Goal: Task Accomplishment & Management: Complete application form

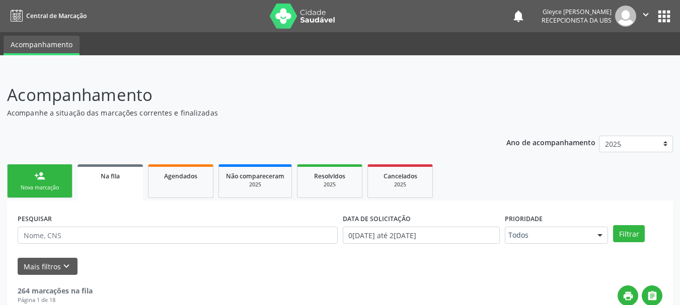
scroll to position [41, 0]
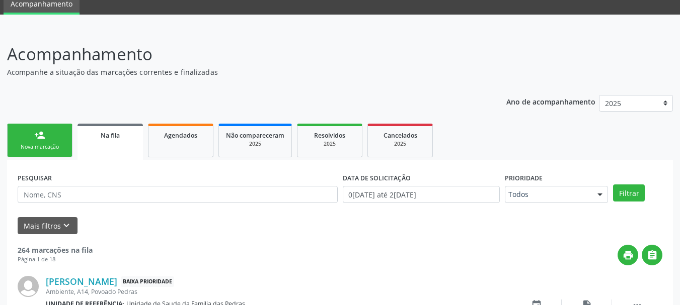
click at [39, 149] on div "Nova marcação" at bounding box center [40, 147] width 50 height 8
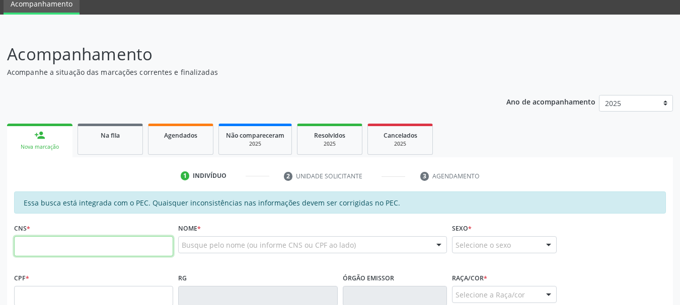
click at [51, 247] on input "text" at bounding box center [93, 247] width 159 height 20
type input "706 0048 7389 1241"
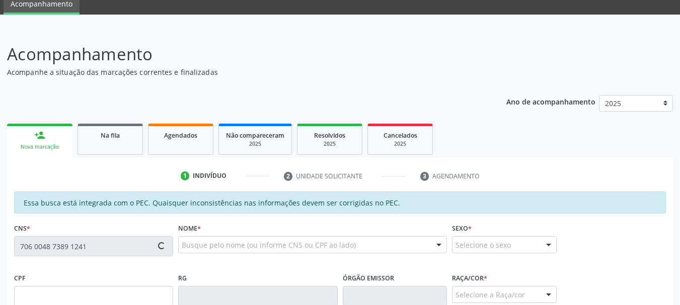
type input "050.357.234-96"
type input "05[DATE]"
type input "Iraci [PERSON_NAME]"
type input "[PHONE_NUMBER]"
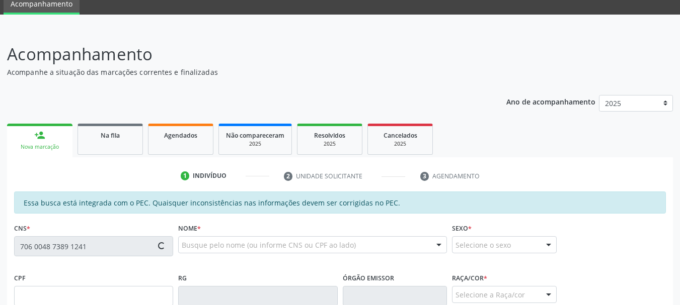
type input "S/N"
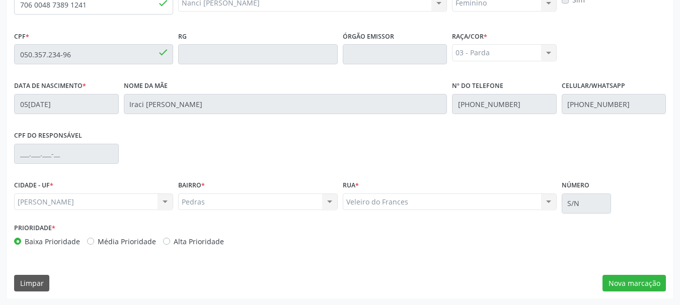
scroll to position [283, 0]
click at [642, 281] on button "Nova marcação" at bounding box center [633, 283] width 63 height 17
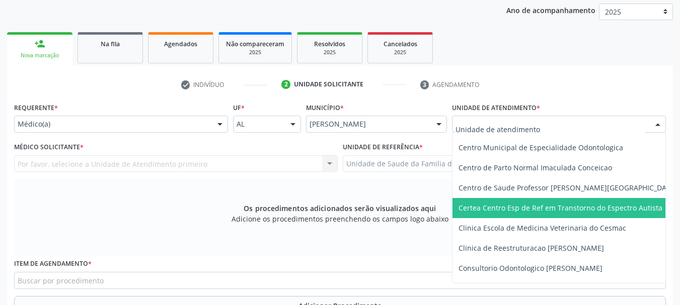
scroll to position [101, 0]
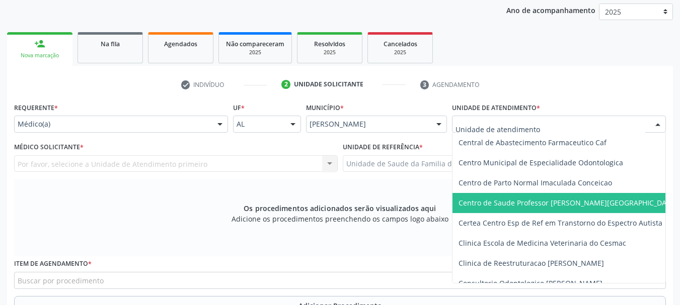
click at [481, 197] on span "Centro de Saude Professor [PERSON_NAME][GEOGRAPHIC_DATA]" at bounding box center [577, 203] width 251 height 20
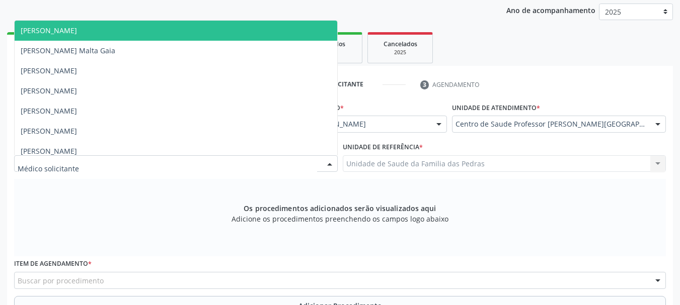
click at [255, 165] on div at bounding box center [176, 164] width 324 height 17
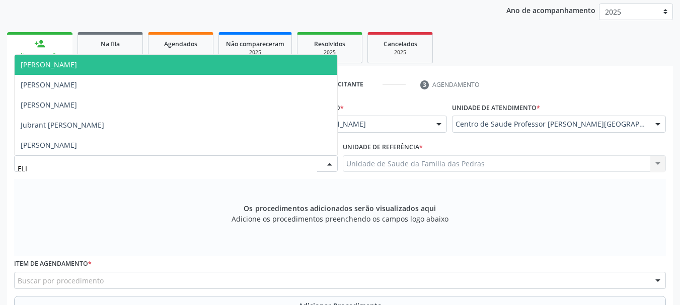
type input "[PERSON_NAME]"
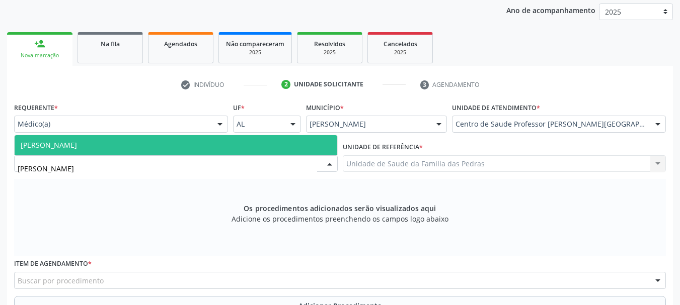
click at [224, 147] on span "[PERSON_NAME]" at bounding box center [176, 145] width 323 height 20
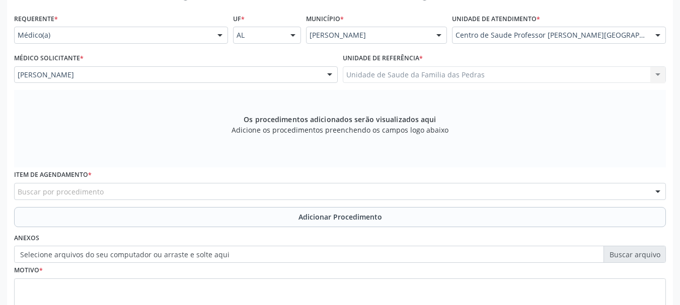
scroll to position [233, 0]
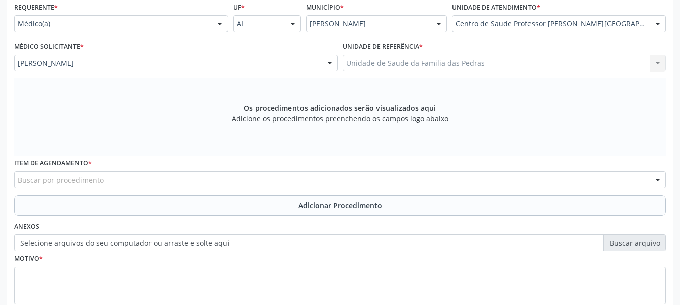
click at [214, 186] on div "Buscar por procedimento" at bounding box center [340, 180] width 652 height 17
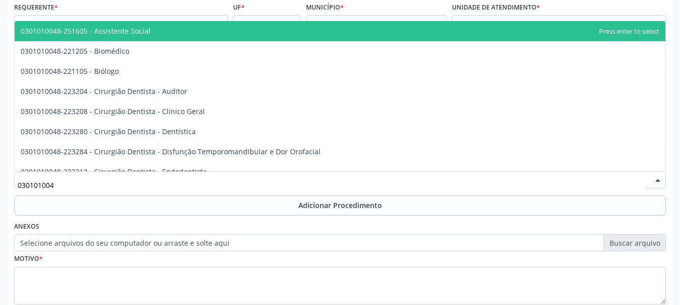
type input "0301010048"
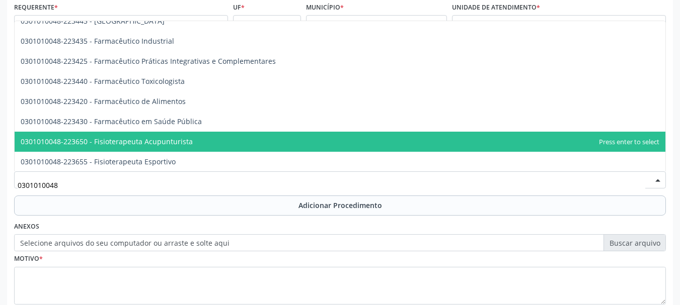
scroll to position [1007, 0]
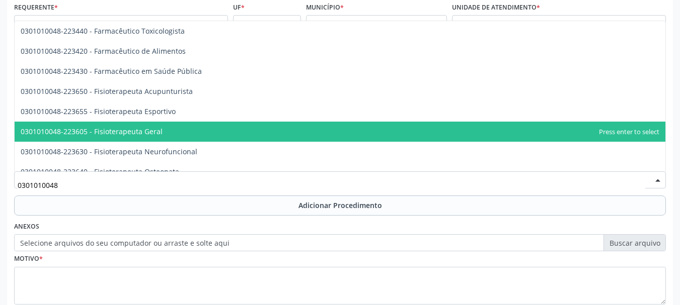
click at [193, 140] on span "0301010048-223605 - Fisioterapeuta Geral" at bounding box center [340, 132] width 651 height 20
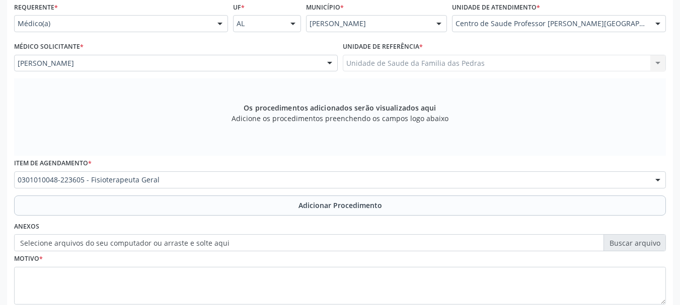
scroll to position [283, 0]
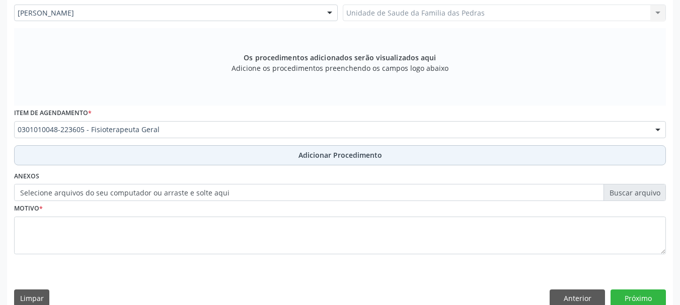
click at [179, 157] on button "Adicionar Procedimento" at bounding box center [340, 155] width 652 height 20
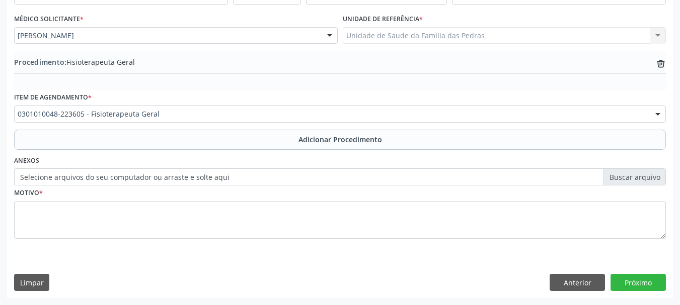
click at [152, 200] on div "Motivo *" at bounding box center [340, 212] width 652 height 53
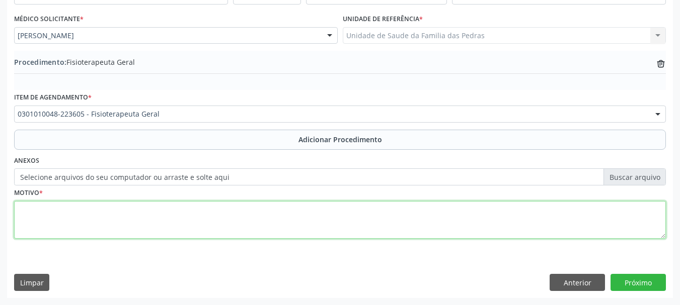
click at [141, 217] on textarea at bounding box center [340, 220] width 652 height 38
type textarea "P/ OMBRO DIREITO"
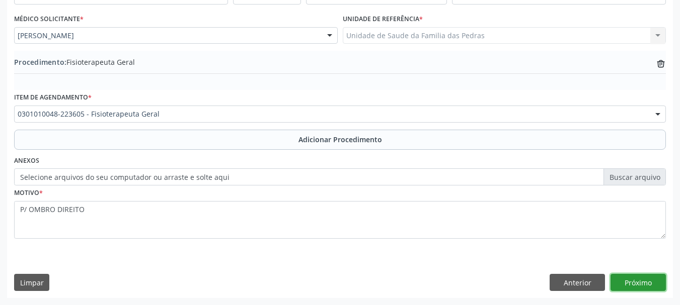
click at [630, 285] on button "Próximo" at bounding box center [637, 282] width 55 height 17
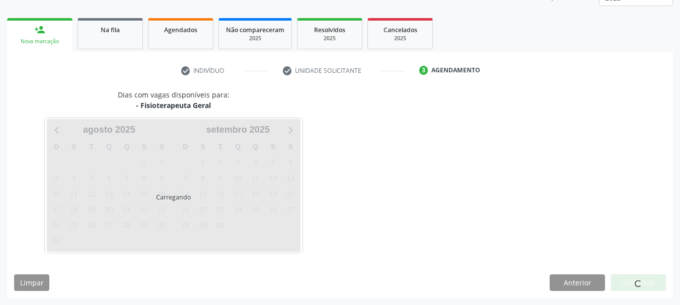
scroll to position [176, 0]
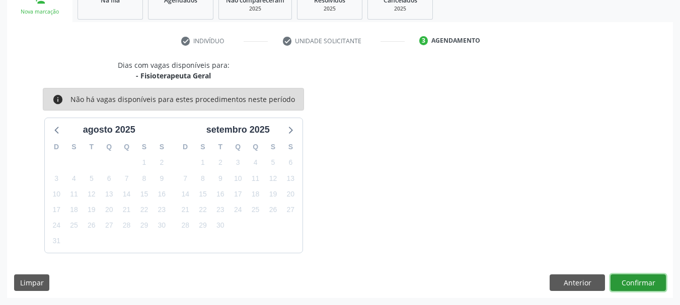
click at [630, 285] on button "Confirmar" at bounding box center [637, 283] width 55 height 17
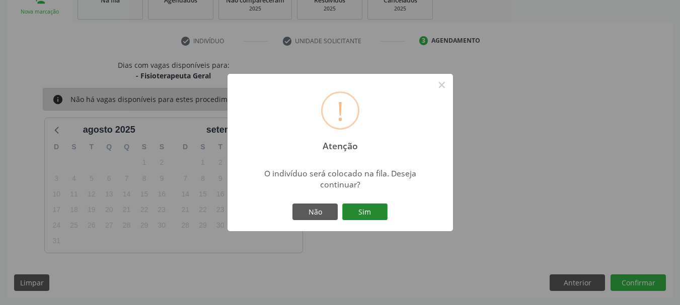
click at [373, 220] on button "Sim" at bounding box center [364, 212] width 45 height 17
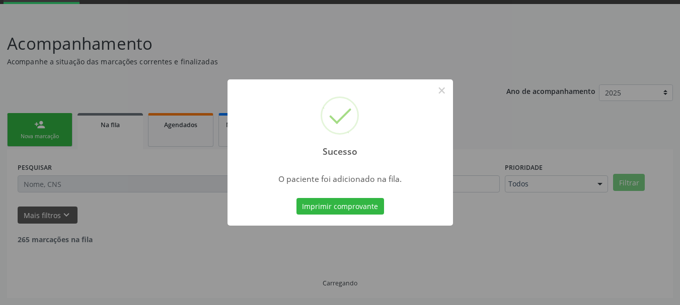
scroll to position [41, 0]
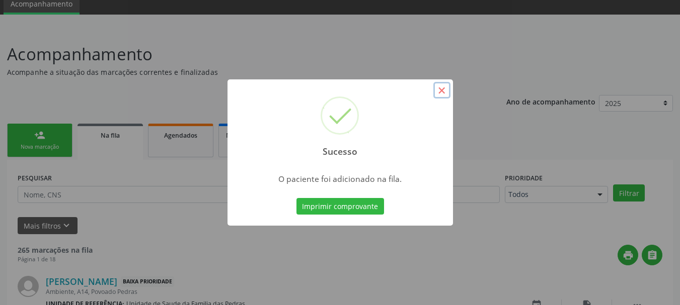
click at [439, 93] on button "×" at bounding box center [441, 90] width 17 height 17
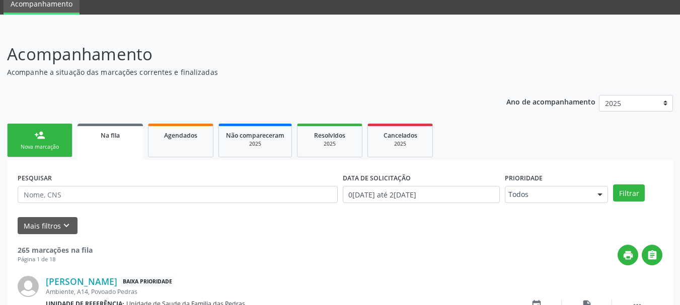
click at [63, 141] on link "person_add Nova marcação" at bounding box center [39, 141] width 65 height 34
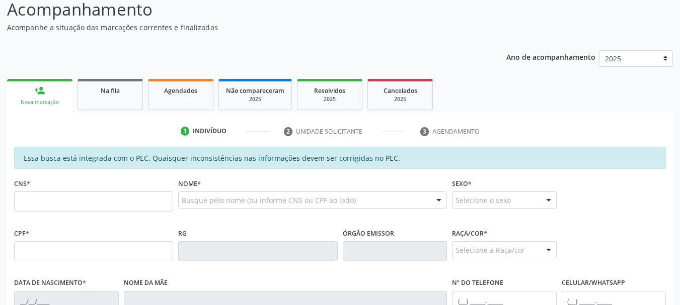
scroll to position [192, 0]
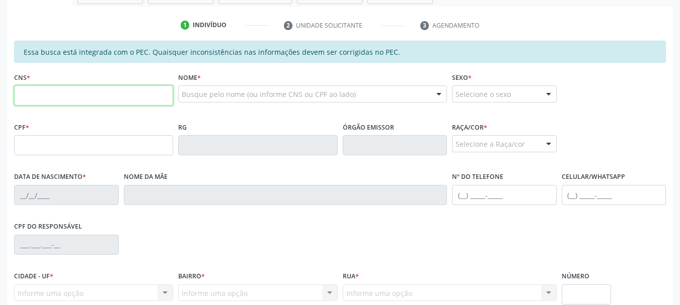
click at [69, 100] on input "text" at bounding box center [93, 96] width 159 height 20
type input "706 0048 7389 1241"
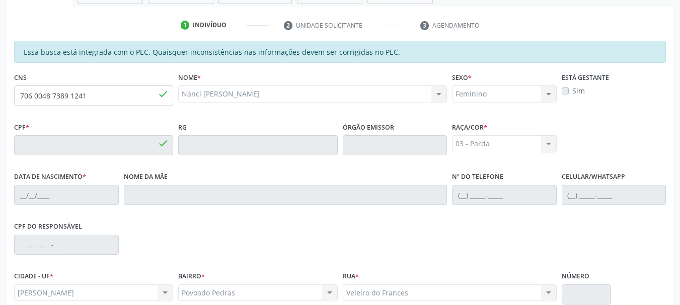
type input "050.357.234-96"
type input "05[DATE]"
type input "Iraci [PERSON_NAME]"
type input "[PHONE_NUMBER]"
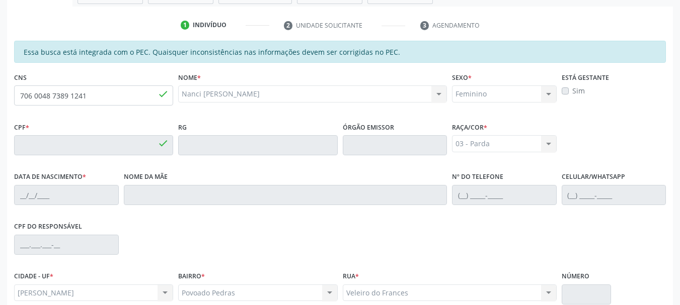
type input "S/N"
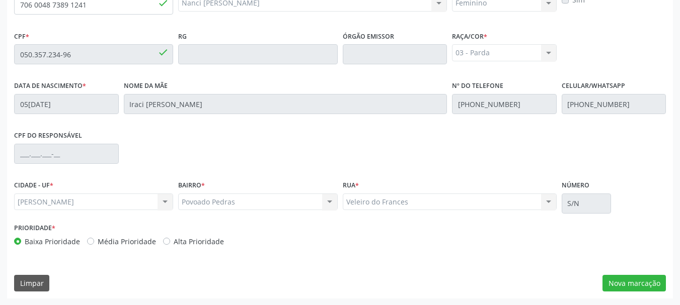
scroll to position [283, 0]
click at [605, 283] on button "Nova marcação" at bounding box center [633, 283] width 63 height 17
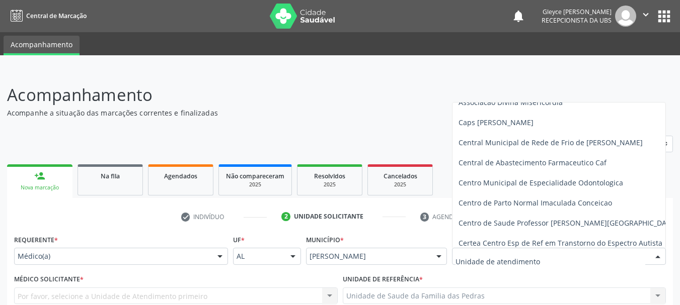
scroll to position [101, 0]
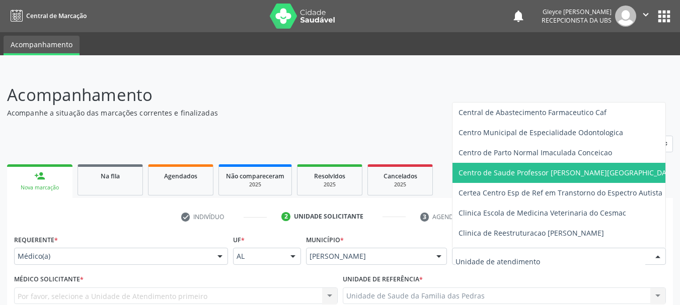
click at [541, 171] on span "Centro de Saude Professor [PERSON_NAME][GEOGRAPHIC_DATA]" at bounding box center [567, 173] width 219 height 10
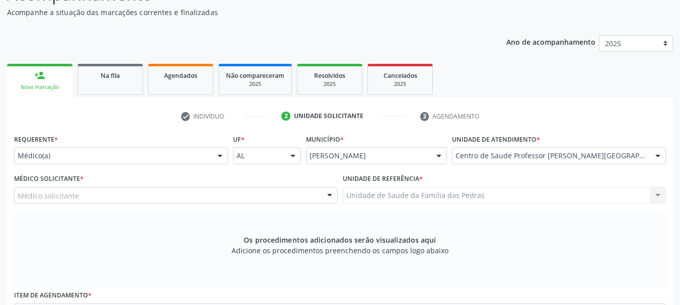
click at [308, 197] on div "Médico solicitante" at bounding box center [176, 195] width 324 height 17
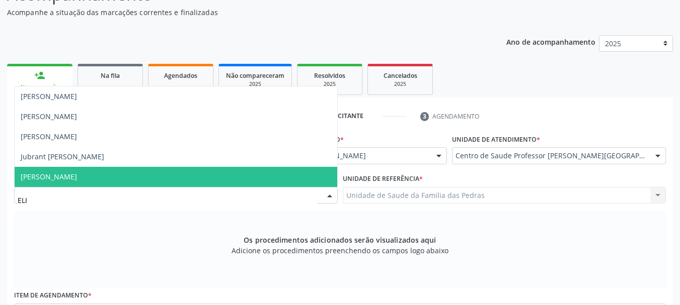
type input "[PERSON_NAME]"
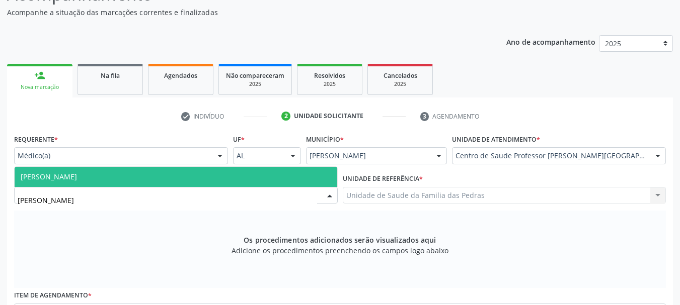
click at [277, 176] on span "[PERSON_NAME]" at bounding box center [176, 177] width 323 height 20
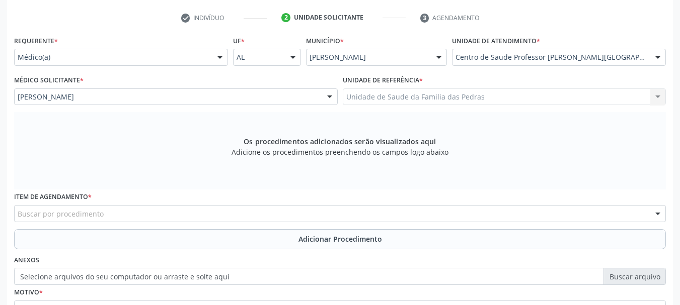
scroll to position [201, 0]
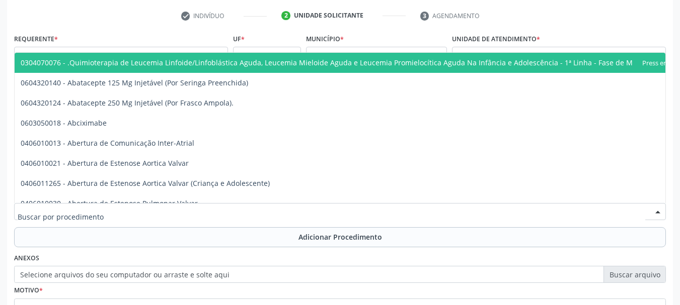
click at [268, 210] on div at bounding box center [340, 211] width 652 height 17
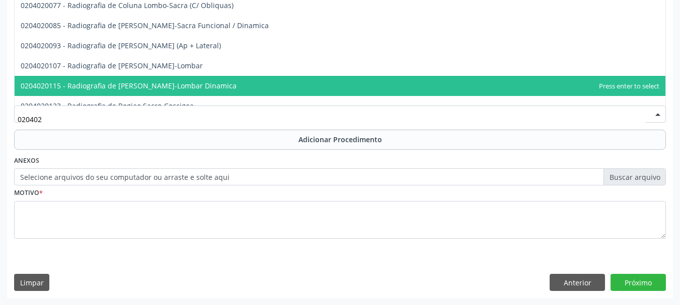
scroll to position [313, 0]
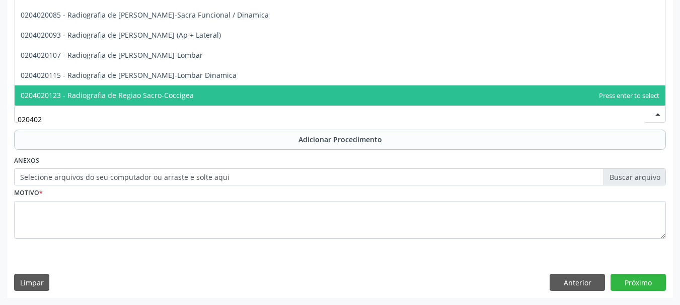
click at [217, 125] on input "020402" at bounding box center [332, 119] width 628 height 20
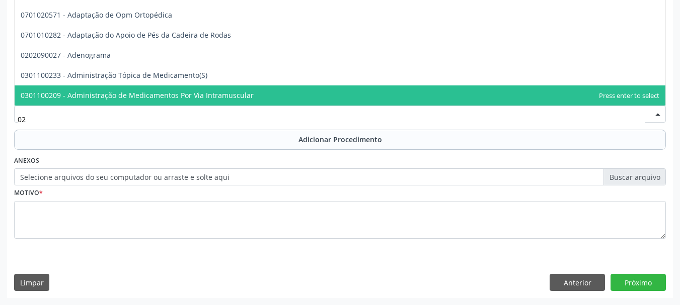
type input "0"
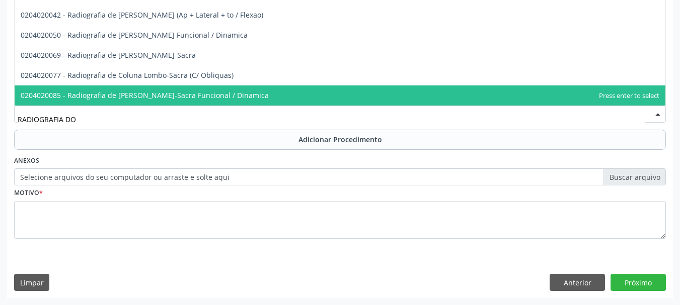
scroll to position [0, 0]
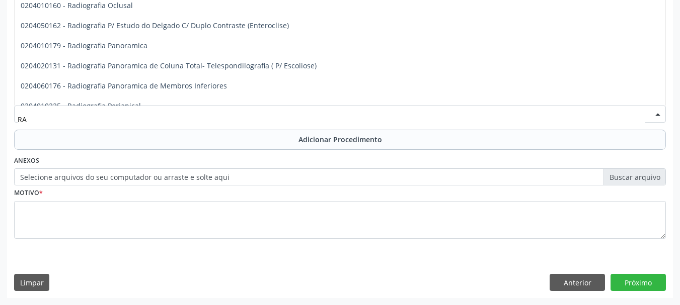
type input "R"
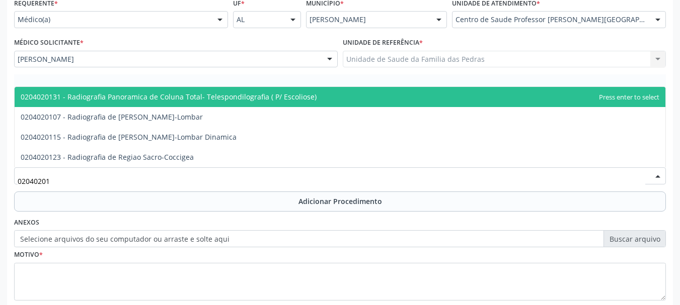
scroll to position [249, 0]
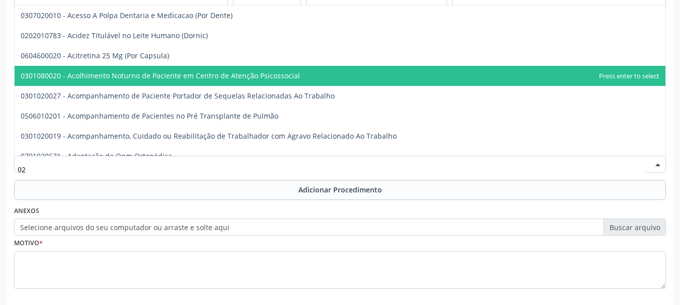
type input "0"
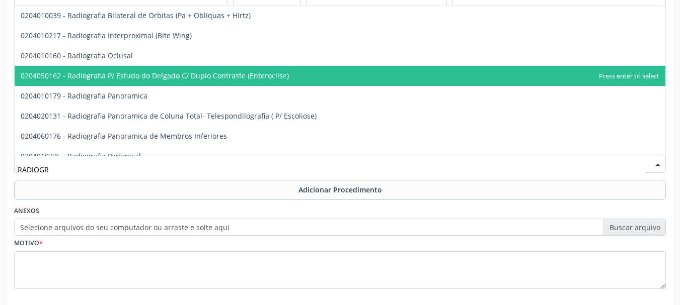
type input "RADIOGRA"
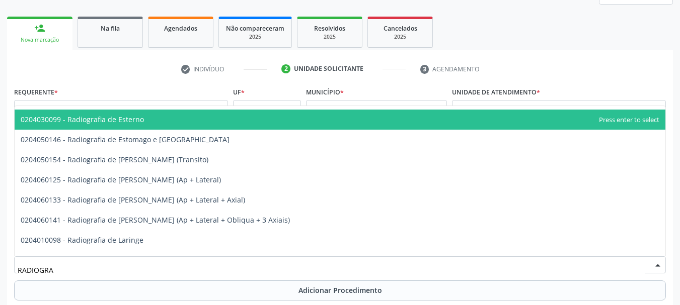
scroll to position [906, 0]
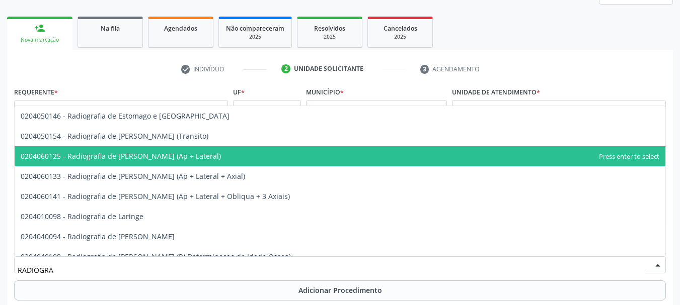
click at [197, 163] on span "0204060125 - Radiografia de [PERSON_NAME] (Ap + Lateral)" at bounding box center [340, 156] width 651 height 20
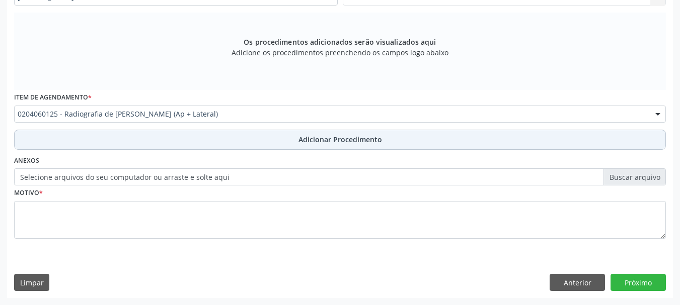
click at [199, 142] on button "Adicionar Procedimento" at bounding box center [340, 140] width 652 height 20
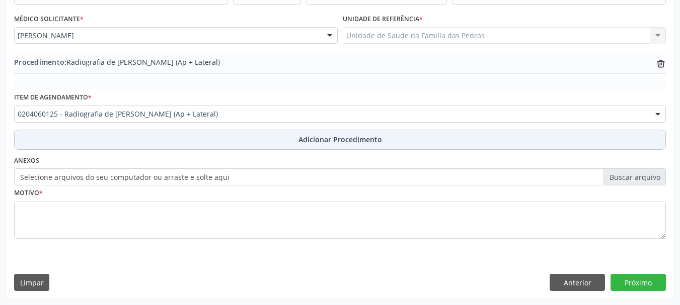
scroll to position [261, 0]
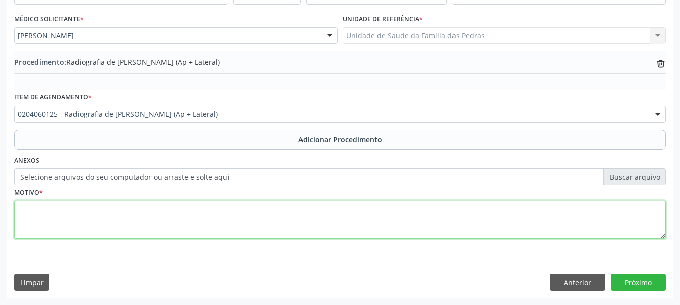
click at [131, 229] on textarea at bounding box center [340, 220] width 652 height 38
type textarea "C"
type textarea "GONODOARTROSE"
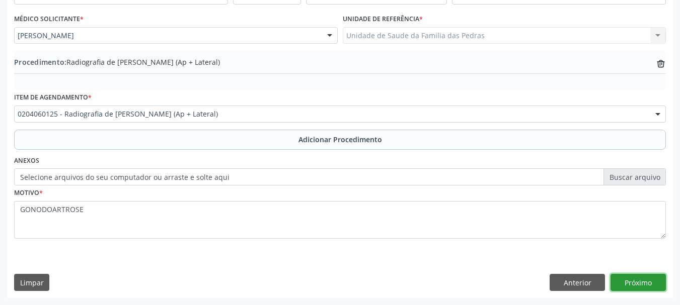
click at [640, 286] on button "Próximo" at bounding box center [637, 282] width 55 height 17
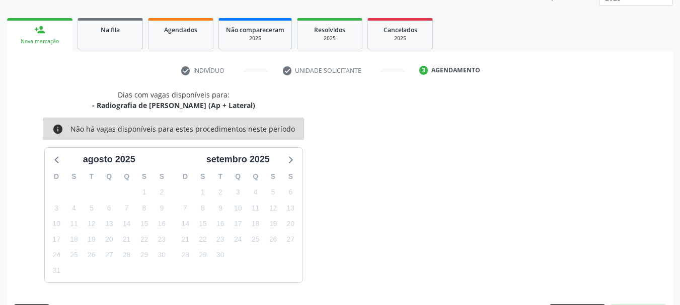
scroll to position [176, 0]
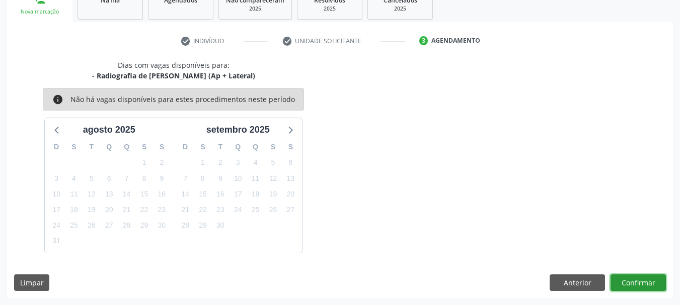
click at [628, 283] on button "Confirmar" at bounding box center [637, 283] width 55 height 17
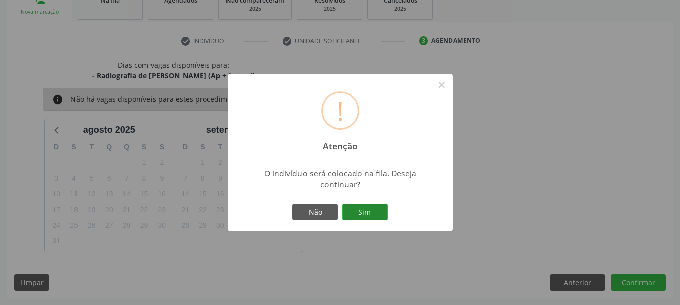
click at [377, 208] on button "Sim" at bounding box center [364, 212] width 45 height 17
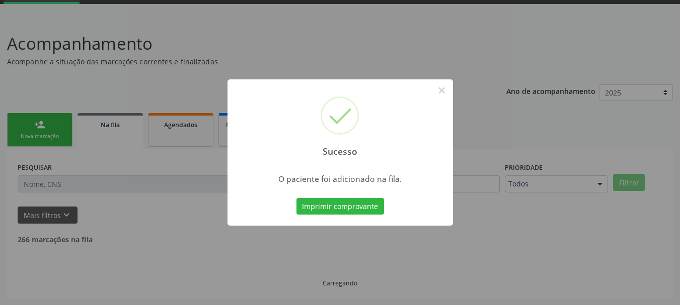
scroll to position [41, 0]
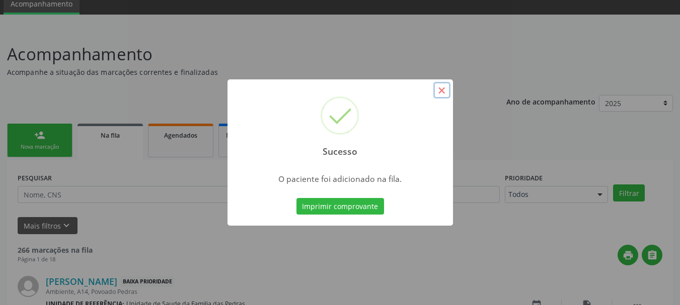
click at [445, 85] on button "×" at bounding box center [441, 90] width 17 height 17
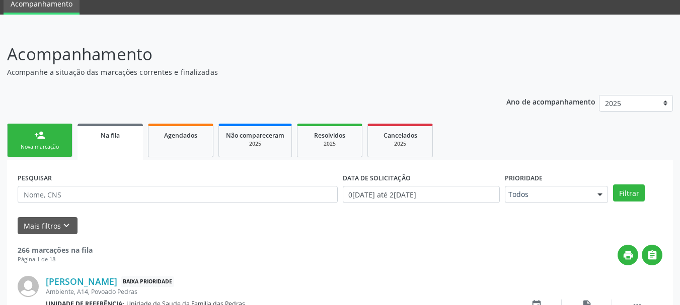
click at [54, 134] on link "person_add Nova marcação" at bounding box center [39, 141] width 65 height 34
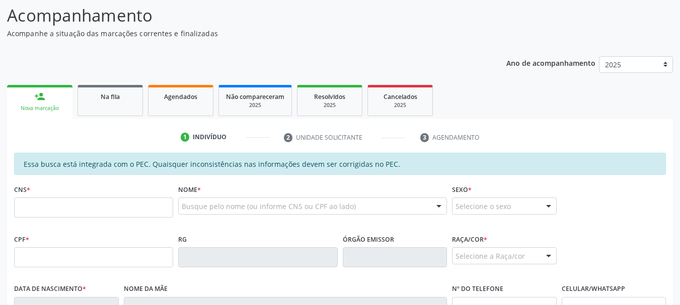
scroll to position [91, 0]
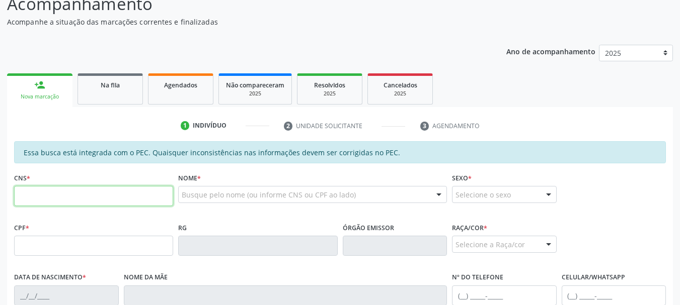
click at [89, 203] on input "text" at bounding box center [93, 196] width 159 height 20
type input "706 0048 7389 1241"
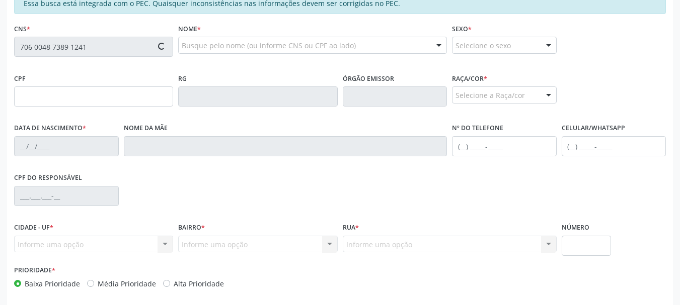
scroll to position [242, 0]
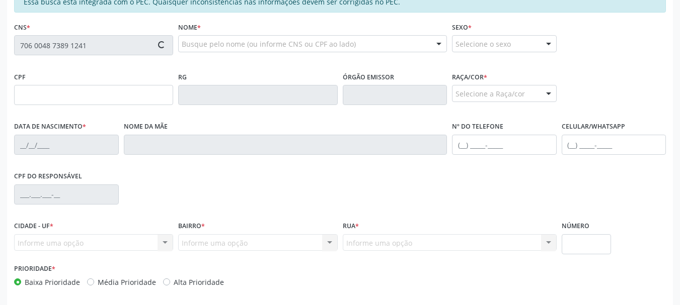
type input "050.357.234-96"
type input "05[DATE]"
type input "Iraci [PERSON_NAME]"
type input "[PHONE_NUMBER]"
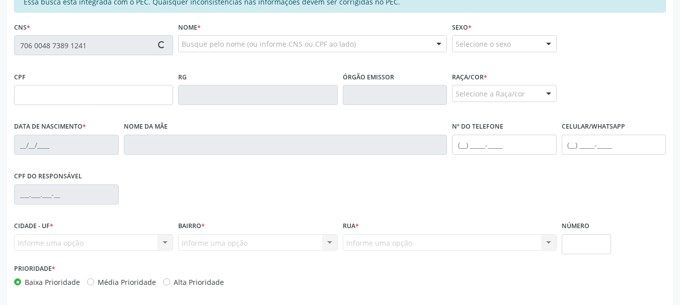
type input "S/N"
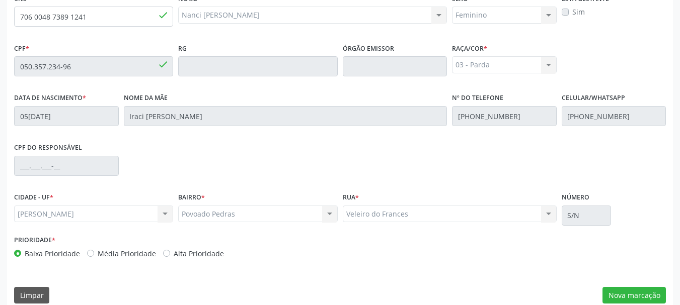
scroll to position [283, 0]
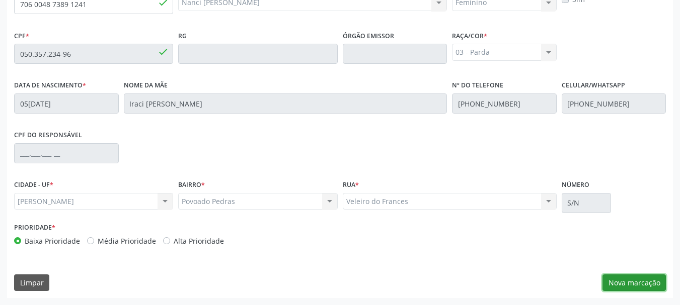
click at [631, 282] on button "Nova marcação" at bounding box center [633, 283] width 63 height 17
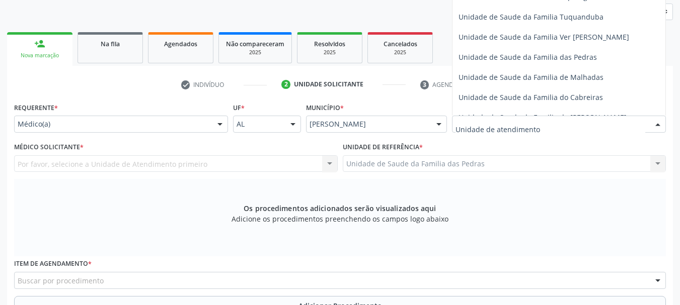
scroll to position [708, 0]
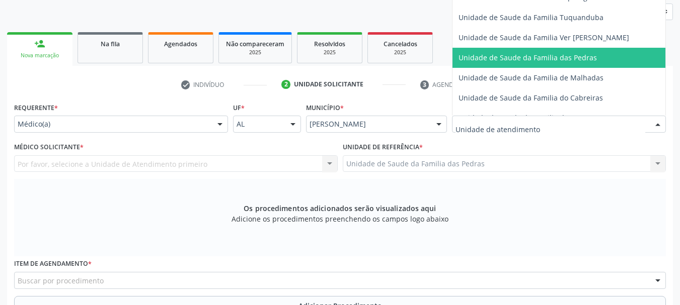
click at [483, 60] on span "Unidade de Saude da Familia das Pedras" at bounding box center [527, 58] width 138 height 10
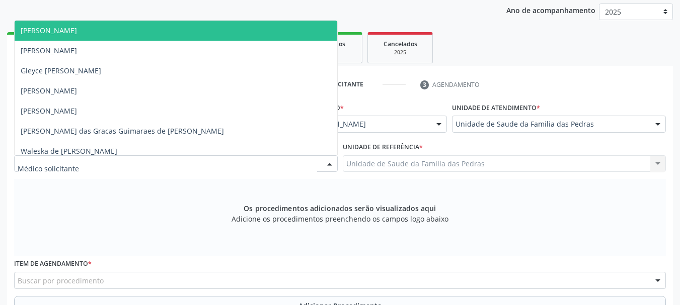
click at [323, 163] on div at bounding box center [329, 164] width 15 height 17
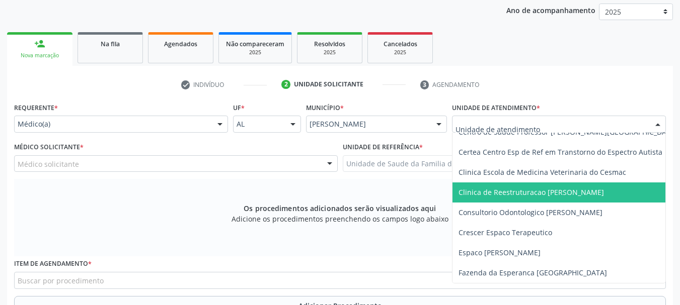
scroll to position [154, 0]
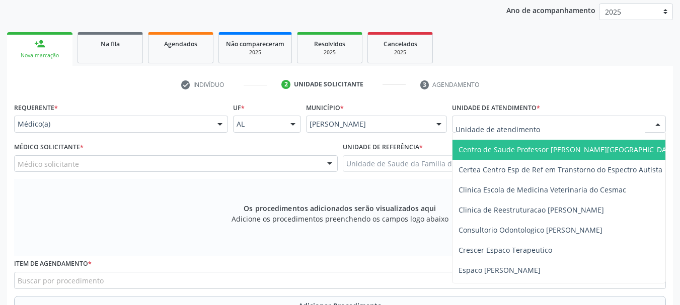
click at [489, 157] on span "Centro de Saude Professor [PERSON_NAME][GEOGRAPHIC_DATA]" at bounding box center [577, 150] width 251 height 20
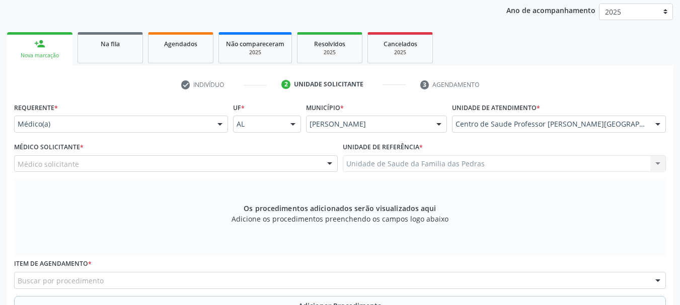
click at [298, 166] on div "Médico solicitante" at bounding box center [176, 164] width 324 height 17
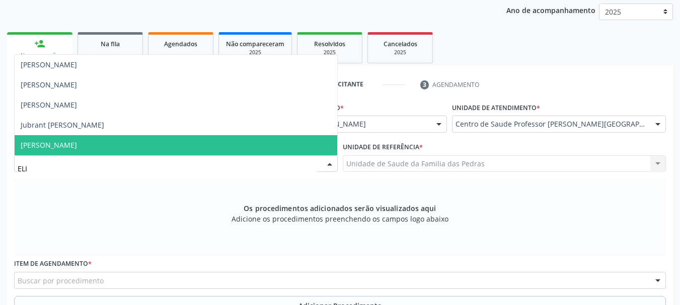
type input "[PERSON_NAME]"
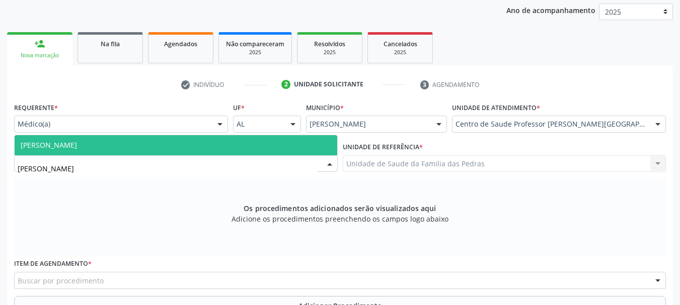
click at [77, 148] on span "[PERSON_NAME]" at bounding box center [49, 145] width 56 height 10
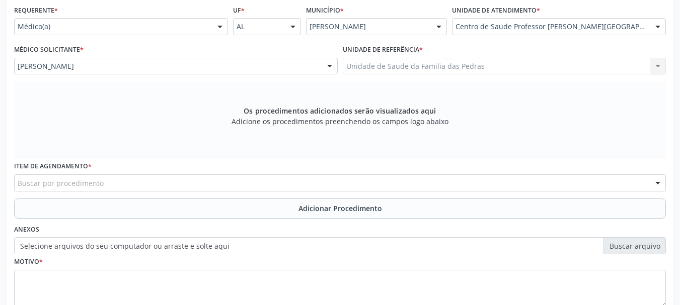
scroll to position [233, 0]
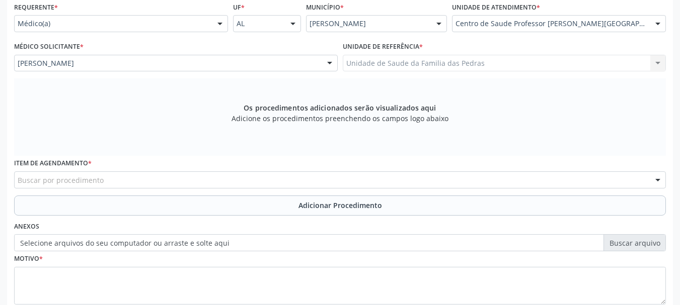
click at [188, 182] on div "Buscar por procedimento" at bounding box center [340, 180] width 652 height 17
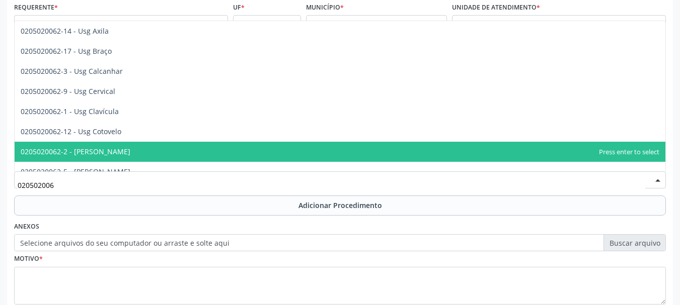
type input "0205020062"
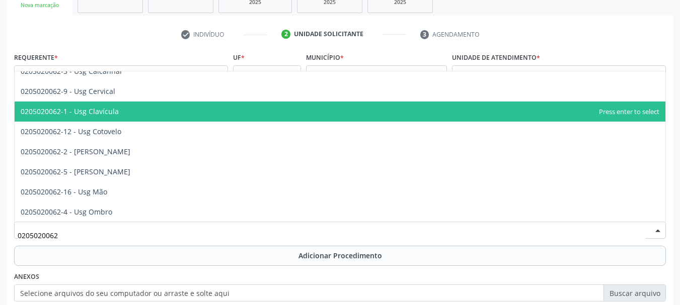
scroll to position [101, 0]
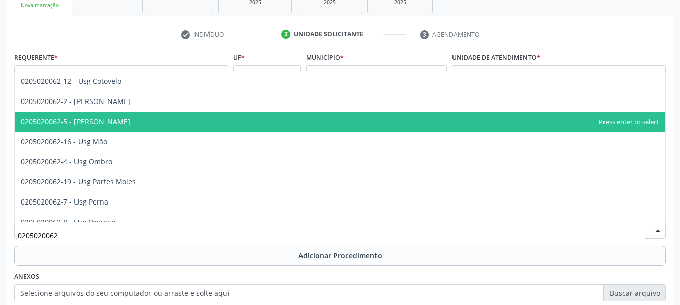
click at [80, 118] on span "0205020062-5 - [PERSON_NAME]" at bounding box center [76, 122] width 110 height 10
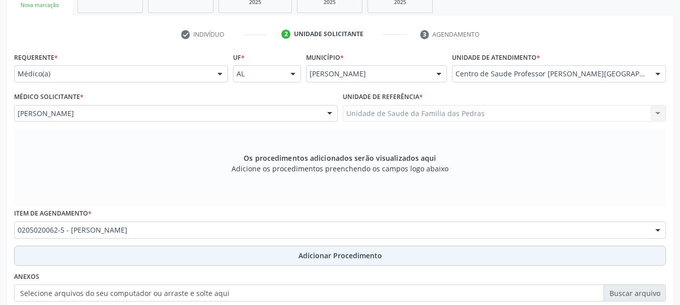
click at [98, 256] on button "Adicionar Procedimento" at bounding box center [340, 256] width 652 height 20
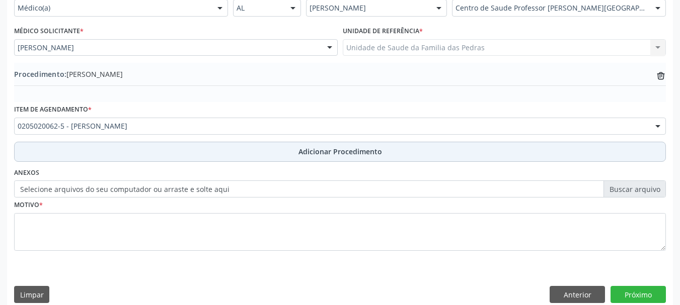
scroll to position [261, 0]
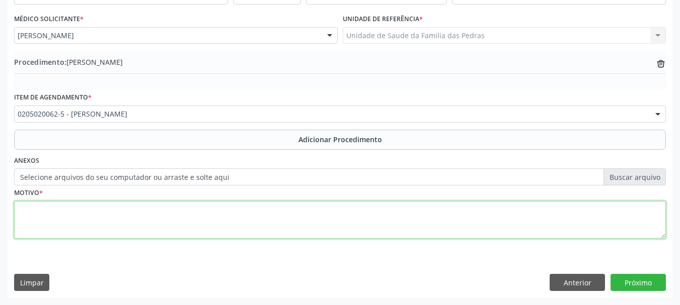
click at [86, 237] on textarea at bounding box center [340, 220] width 652 height 38
type textarea "TINDIPATIA"
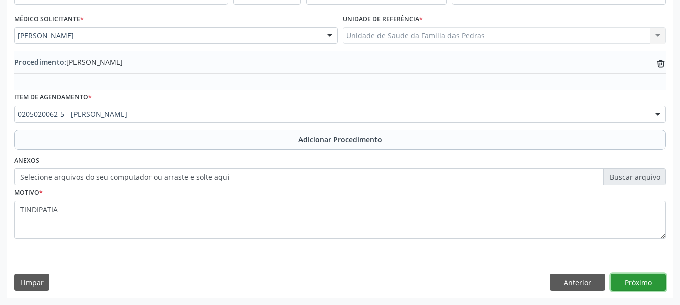
click at [663, 286] on button "Próximo" at bounding box center [637, 282] width 55 height 17
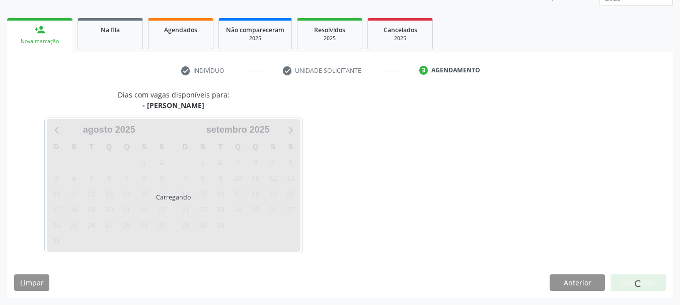
scroll to position [176, 0]
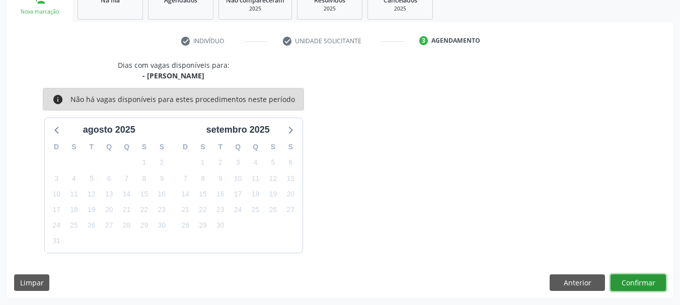
click at [647, 282] on button "Confirmar" at bounding box center [637, 283] width 55 height 17
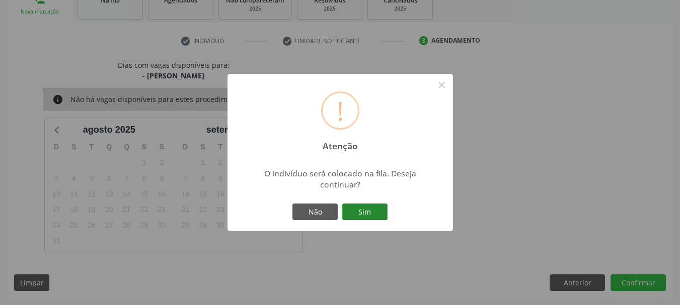
click at [371, 212] on button "Sim" at bounding box center [364, 212] width 45 height 17
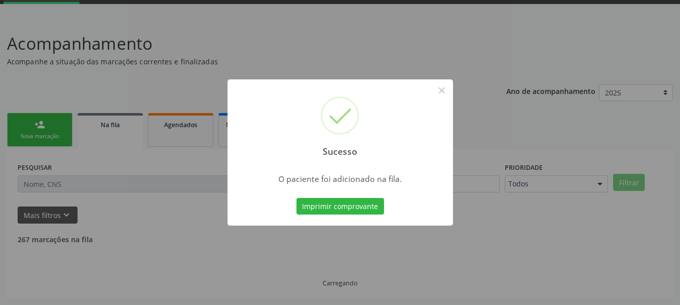
scroll to position [41, 0]
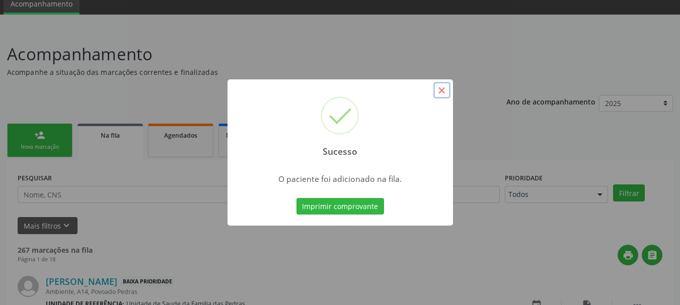
click at [441, 95] on button "×" at bounding box center [441, 90] width 17 height 17
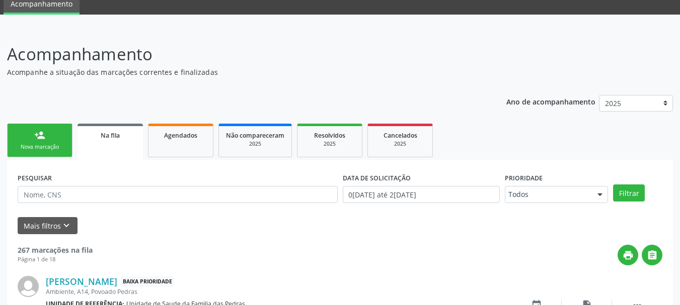
click at [36, 147] on div "Nova marcação" at bounding box center [40, 147] width 50 height 8
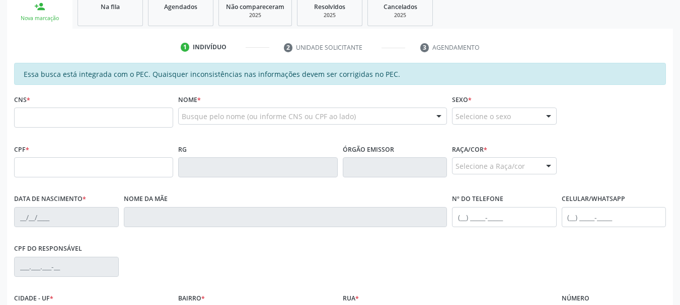
scroll to position [192, 0]
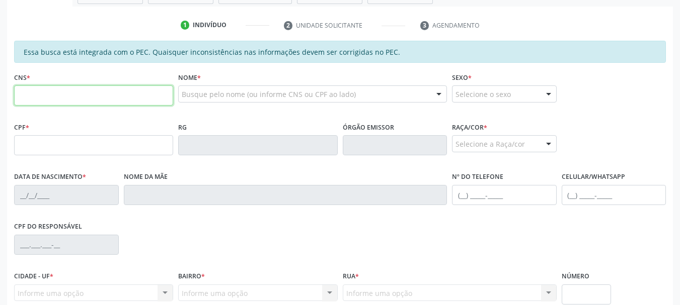
click at [54, 105] on input "text" at bounding box center [93, 96] width 159 height 20
type input "706 0048 7389 1241"
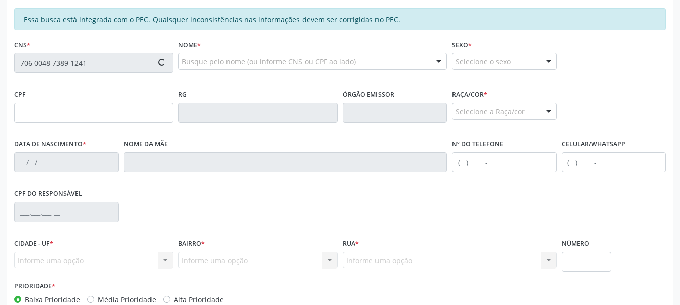
scroll to position [242, 0]
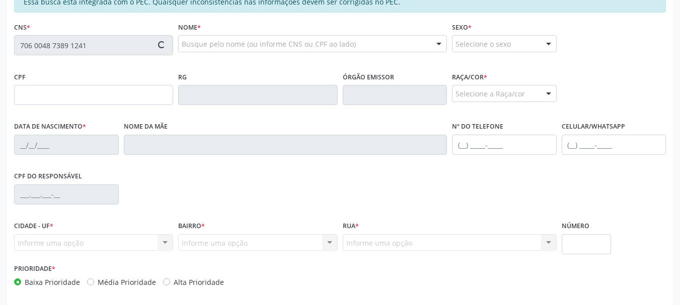
type input "050.357.234-96"
type input "05[DATE]"
type input "Iraci [PERSON_NAME]"
type input "[PHONE_NUMBER]"
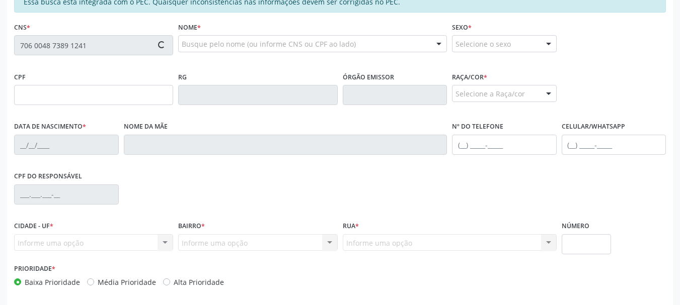
type input "S/N"
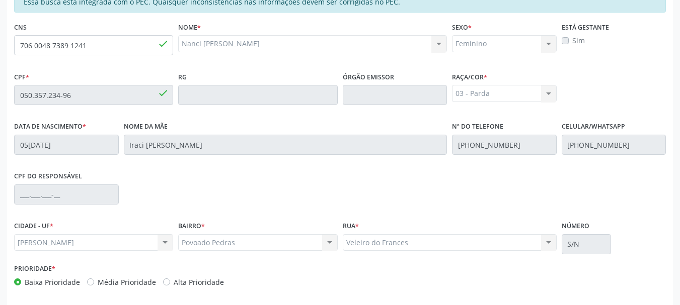
scroll to position [283, 0]
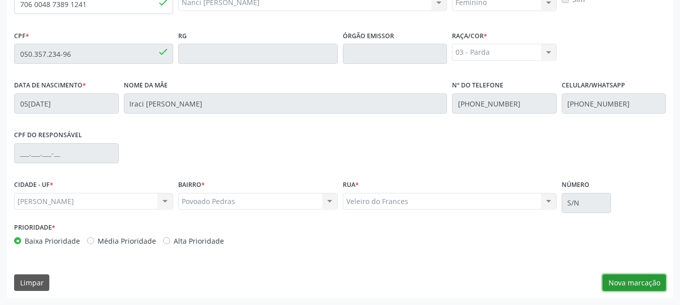
click at [615, 284] on button "Nova marcação" at bounding box center [633, 283] width 63 height 17
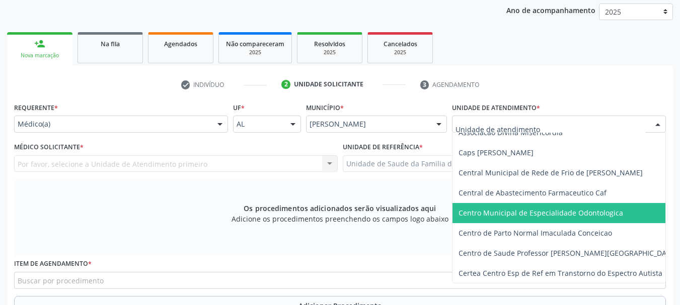
scroll to position [101, 0]
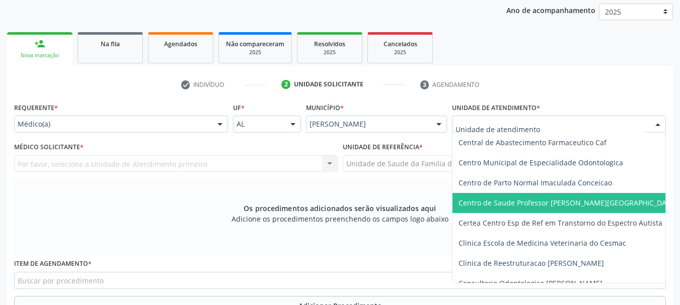
click at [502, 204] on span "Centro de Saude Professor [PERSON_NAME][GEOGRAPHIC_DATA]" at bounding box center [567, 203] width 219 height 10
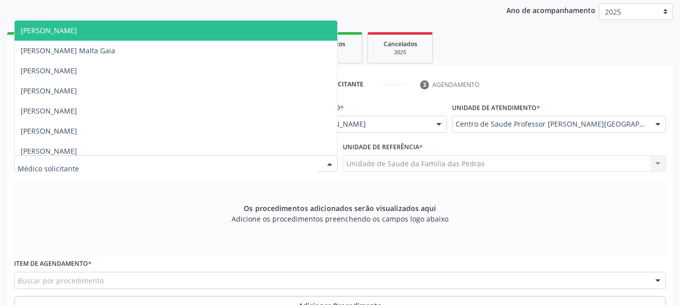
click at [225, 165] on div at bounding box center [176, 164] width 324 height 17
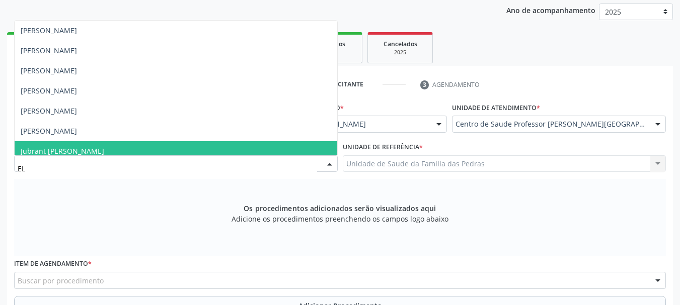
type input "ELI"
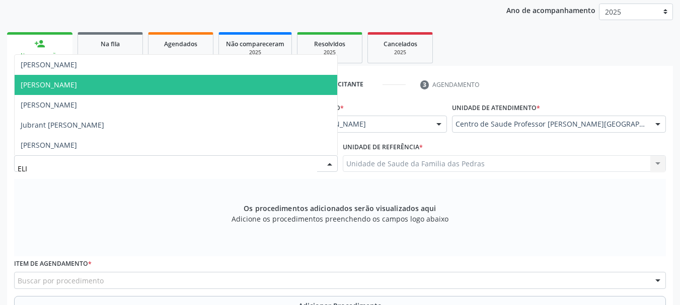
click at [139, 88] on span "[PERSON_NAME]" at bounding box center [176, 85] width 323 height 20
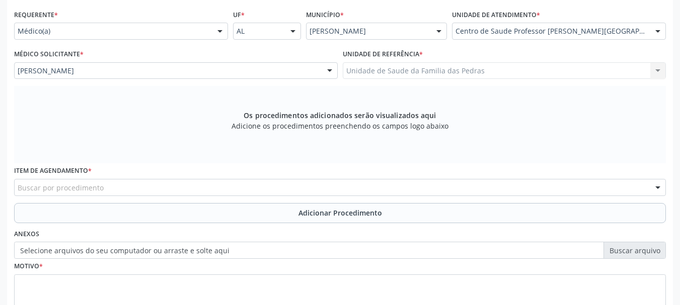
scroll to position [233, 0]
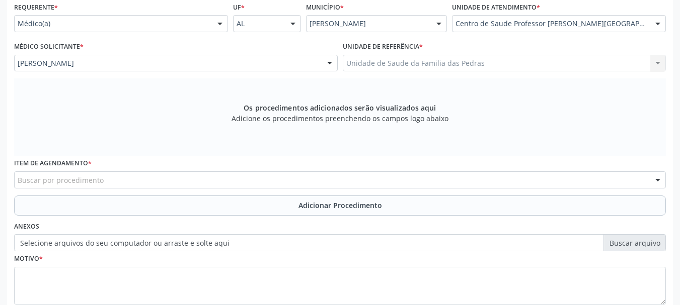
click at [143, 182] on div "Buscar por procedimento" at bounding box center [340, 180] width 652 height 17
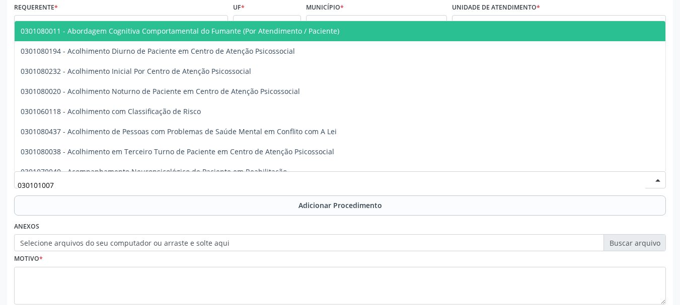
type input "0301010072"
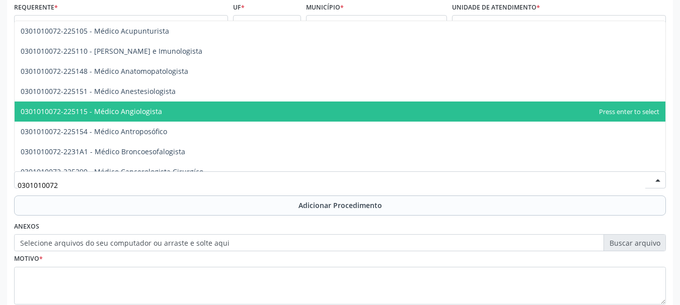
click at [155, 111] on span "0301010072-225115 - Médico Angiologista" at bounding box center [91, 112] width 141 height 10
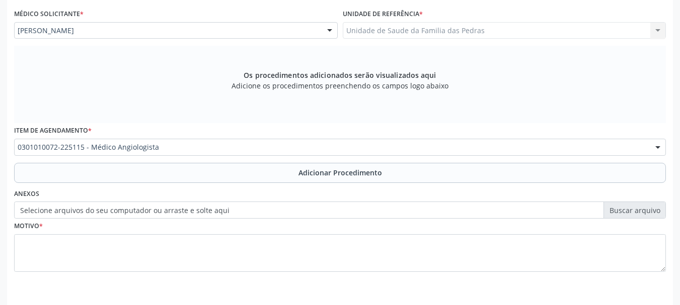
scroll to position [283, 0]
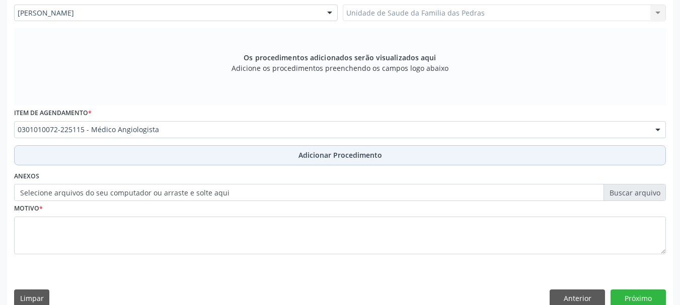
click at [139, 151] on button "Adicionar Procedimento" at bounding box center [340, 155] width 652 height 20
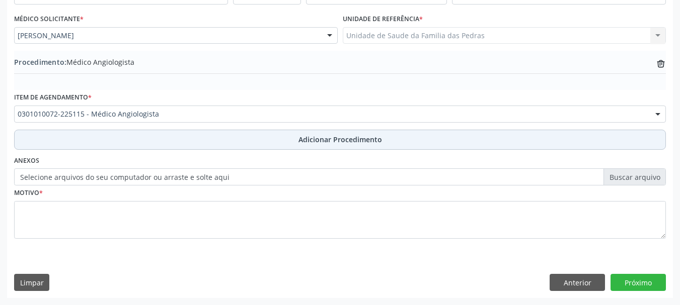
scroll to position [261, 0]
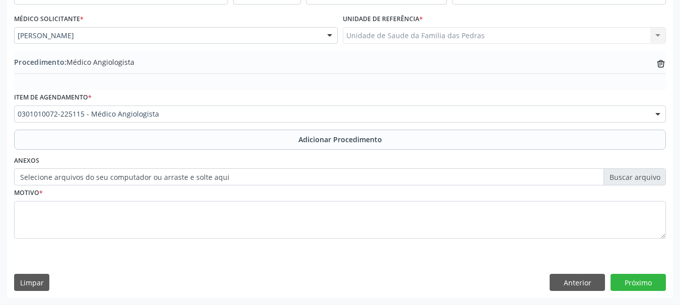
click at [94, 243] on fieldset "Motivo *" at bounding box center [340, 216] width 652 height 60
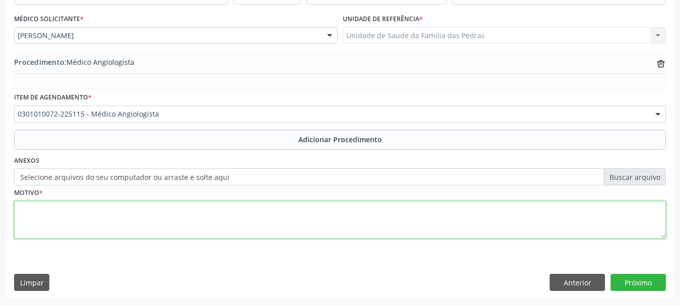
click at [94, 226] on textarea at bounding box center [340, 220] width 652 height 38
type textarea "VARIZES"
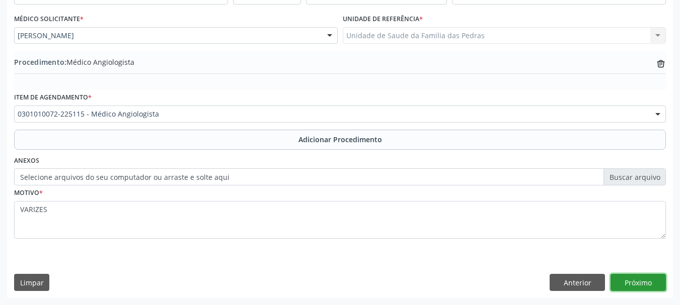
click at [645, 282] on button "Próximo" at bounding box center [637, 282] width 55 height 17
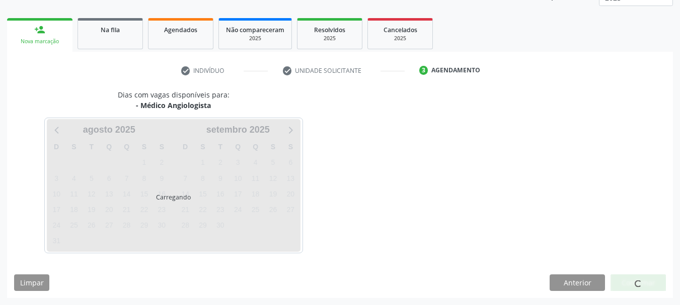
scroll to position [176, 0]
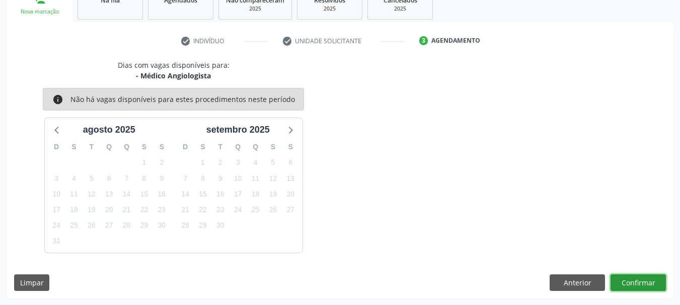
click at [645, 282] on button "Confirmar" at bounding box center [637, 283] width 55 height 17
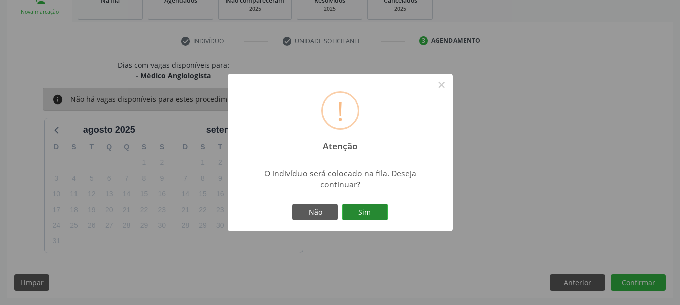
click at [350, 212] on button "Sim" at bounding box center [364, 212] width 45 height 17
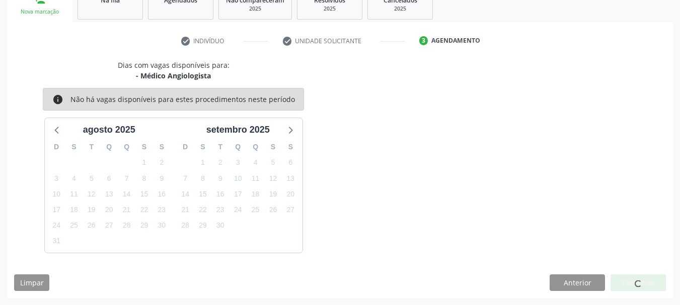
scroll to position [41, 0]
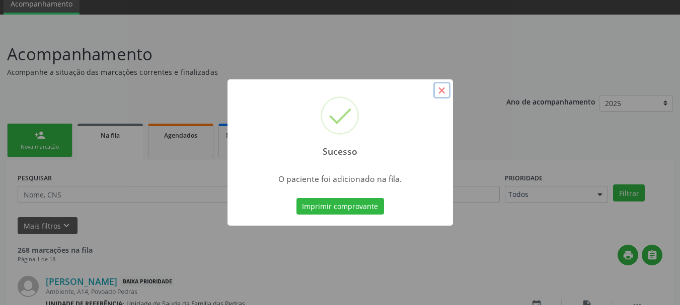
click at [439, 88] on button "×" at bounding box center [441, 90] width 17 height 17
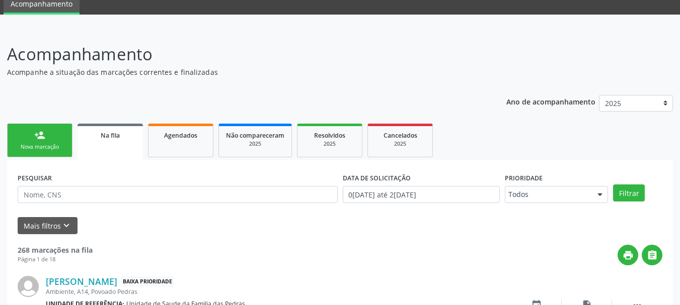
click at [39, 134] on div "person_add" at bounding box center [39, 135] width 11 height 11
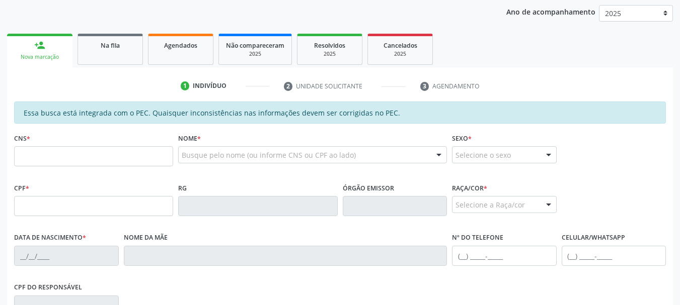
scroll to position [141, 0]
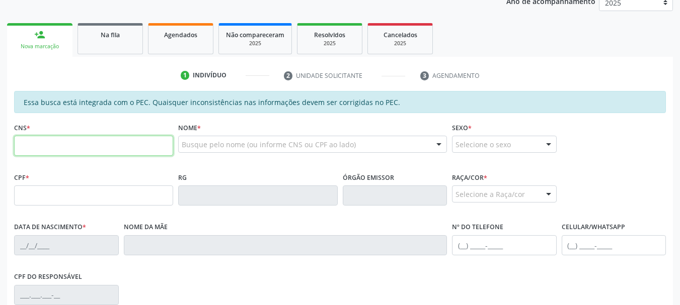
click at [117, 152] on input "text" at bounding box center [93, 146] width 159 height 20
type input "705 2054 8887 9475"
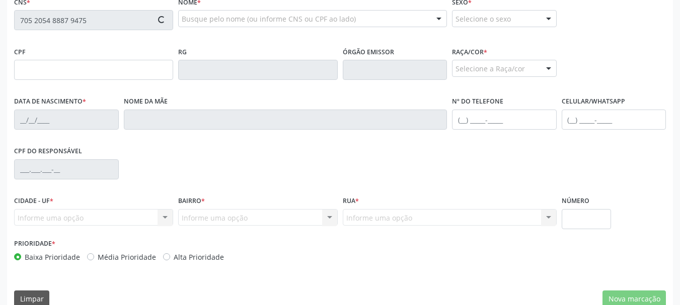
scroll to position [283, 0]
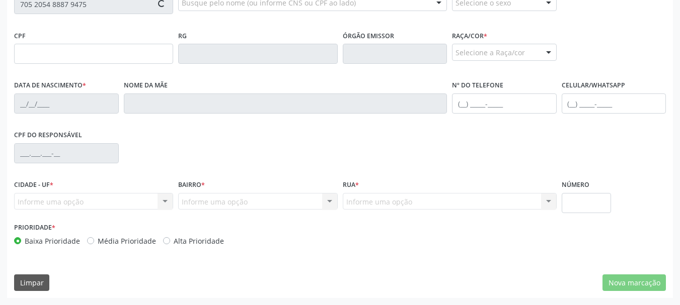
type input "653.023.464-00"
type input "2[DATE]"
type input "[PERSON_NAME]"
type input "[PHONE_NUMBER]"
type input "S/N"
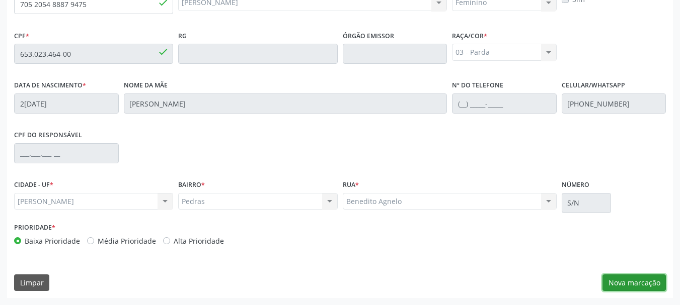
click at [628, 284] on button "Nova marcação" at bounding box center [633, 283] width 63 height 17
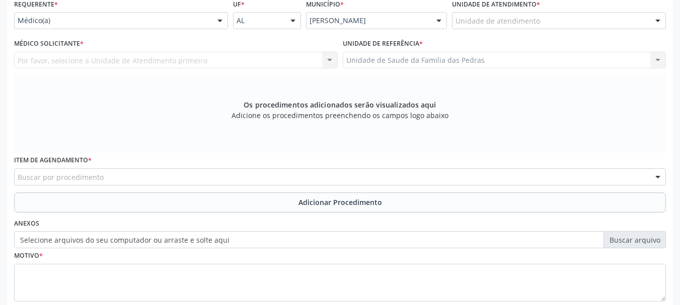
scroll to position [132, 0]
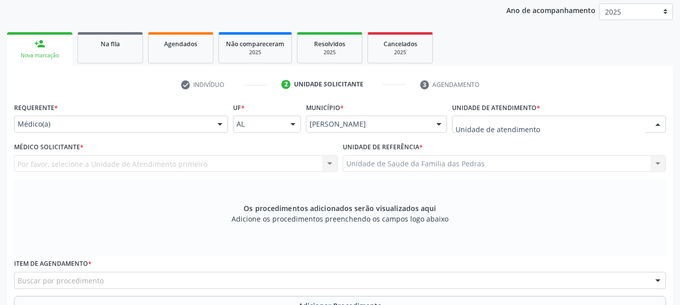
click at [461, 131] on div at bounding box center [559, 124] width 214 height 17
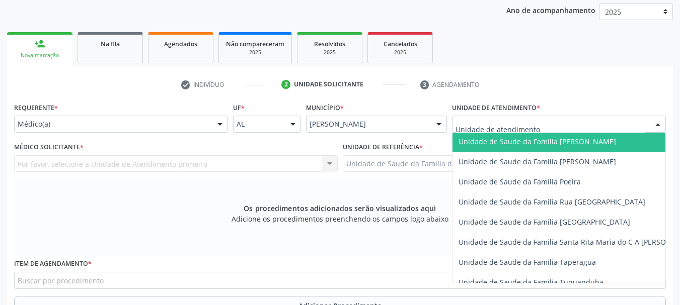
scroll to position [654, 0]
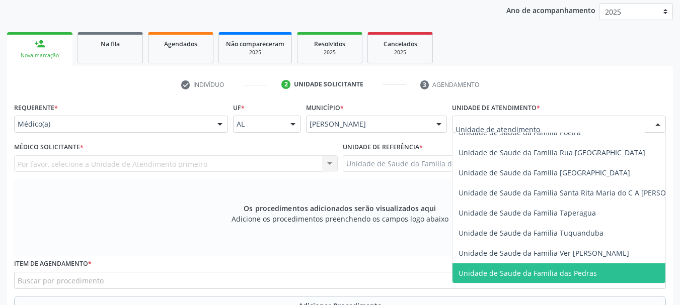
click at [469, 272] on span "Unidade de Saude da Familia das Pedras" at bounding box center [527, 274] width 138 height 10
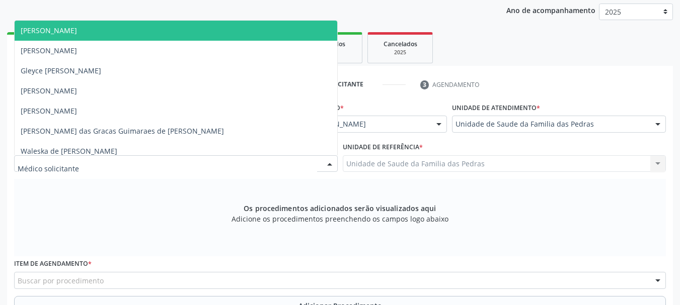
click at [266, 166] on div at bounding box center [176, 164] width 324 height 17
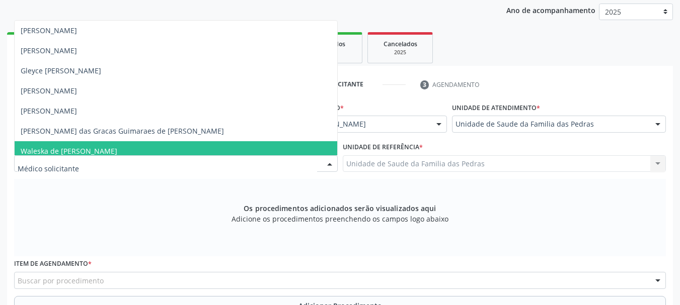
click at [240, 145] on span "Waleska de [PERSON_NAME]" at bounding box center [176, 151] width 323 height 20
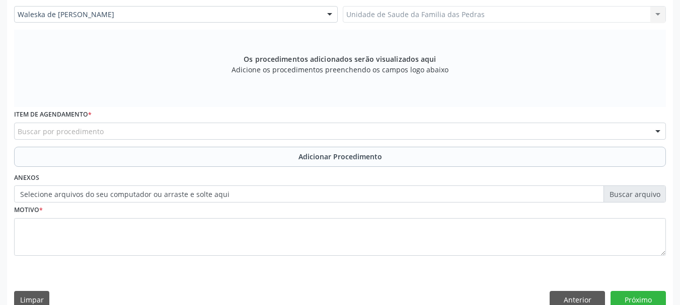
scroll to position [283, 0]
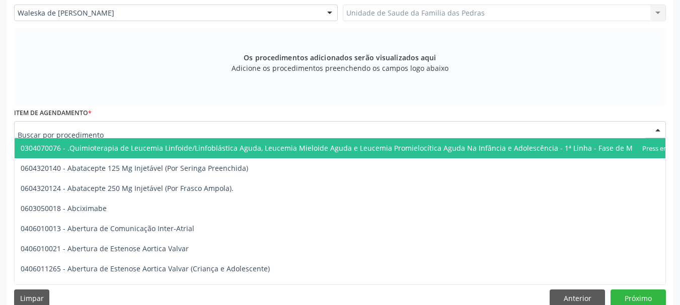
click at [233, 128] on div at bounding box center [340, 129] width 652 height 17
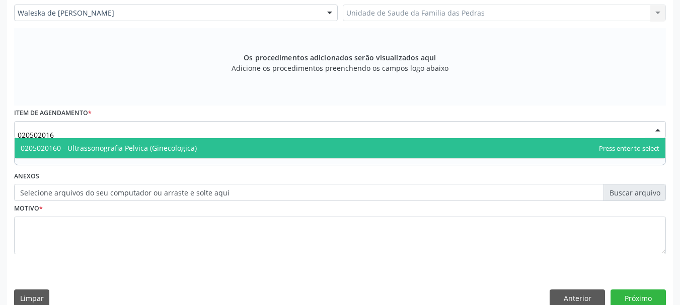
type input "0205020160"
click at [231, 151] on span "0205020160 - Ultrassonografia Pelvica (Ginecologica)" at bounding box center [340, 148] width 651 height 20
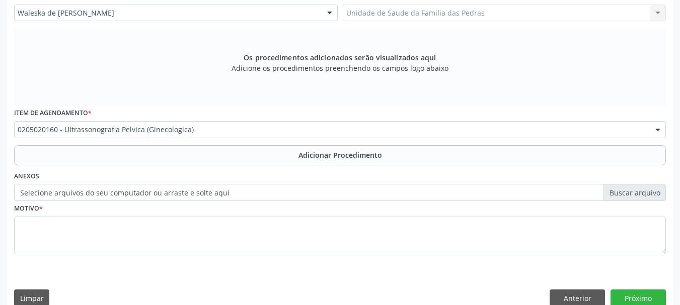
scroll to position [299, 0]
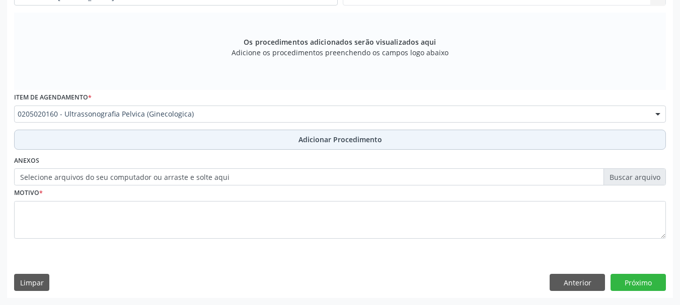
click at [213, 145] on button "Adicionar Procedimento" at bounding box center [340, 140] width 652 height 20
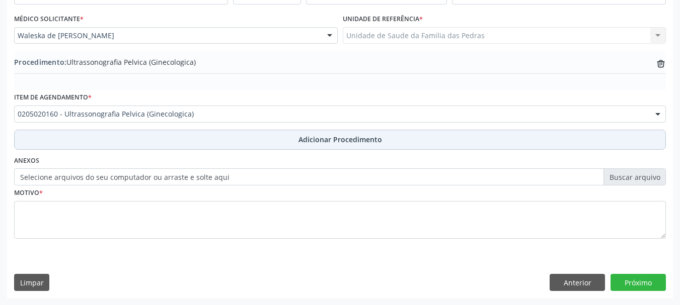
scroll to position [261, 0]
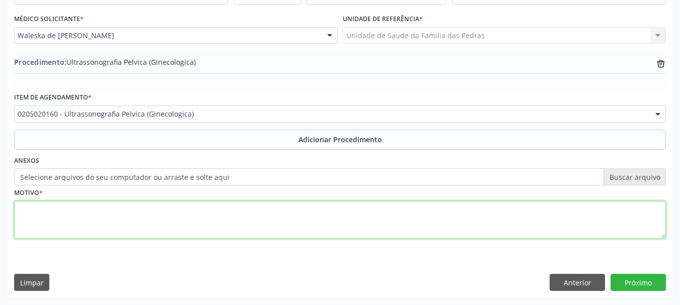
click at [183, 222] on textarea at bounding box center [340, 220] width 652 height 38
type textarea "ROTINA"
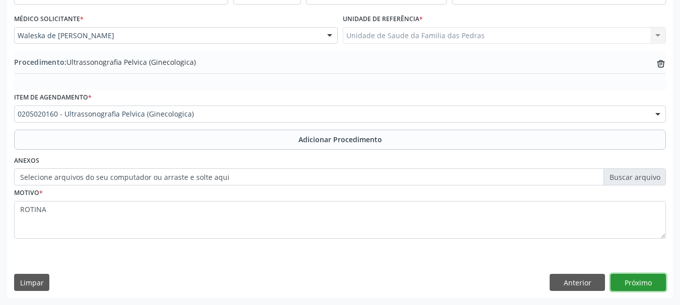
click at [632, 283] on button "Próximo" at bounding box center [637, 282] width 55 height 17
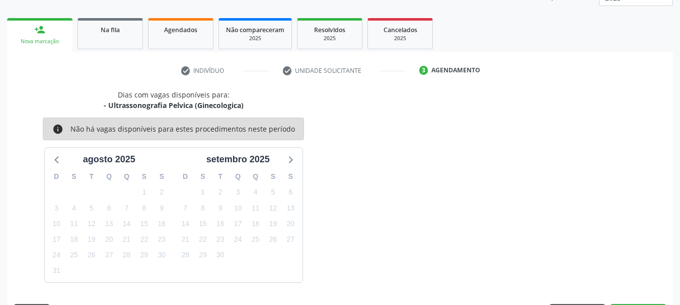
scroll to position [176, 0]
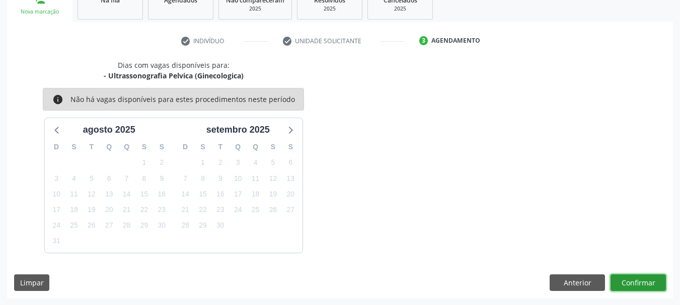
click at [621, 287] on button "Confirmar" at bounding box center [637, 283] width 55 height 17
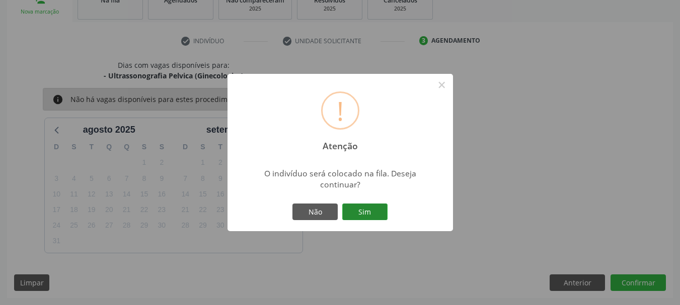
click at [377, 211] on button "Sim" at bounding box center [364, 212] width 45 height 17
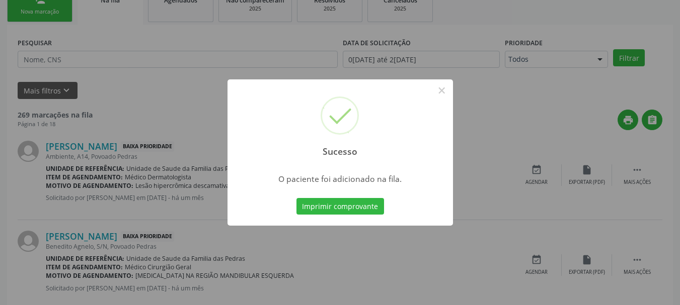
scroll to position [41, 0]
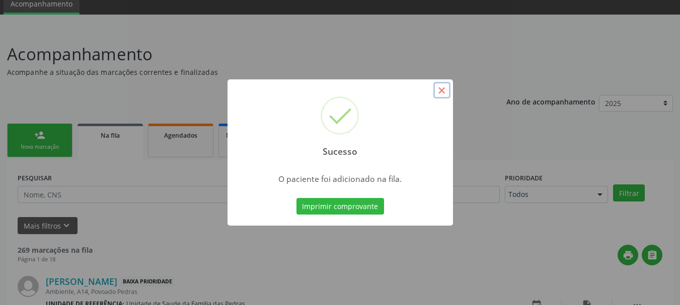
click at [439, 91] on button "×" at bounding box center [441, 90] width 17 height 17
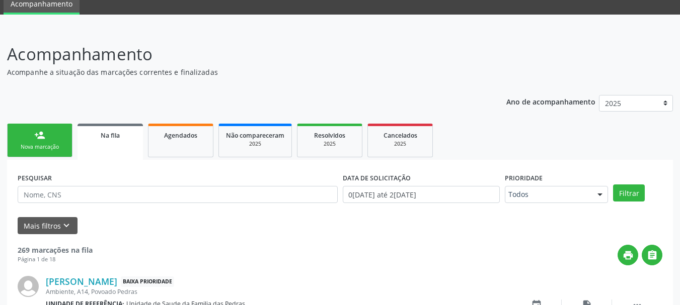
click at [31, 134] on link "person_add Nova marcação" at bounding box center [39, 141] width 65 height 34
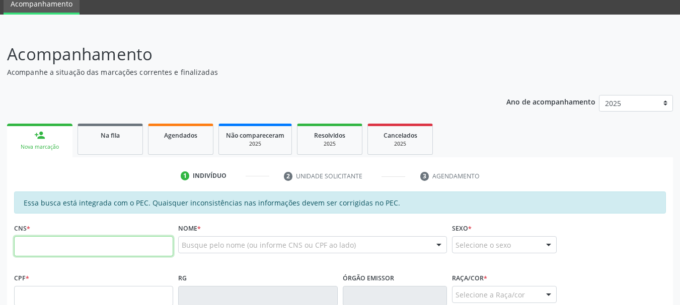
click at [63, 250] on input "text" at bounding box center [93, 247] width 159 height 20
type input "705 2054 8887 9475"
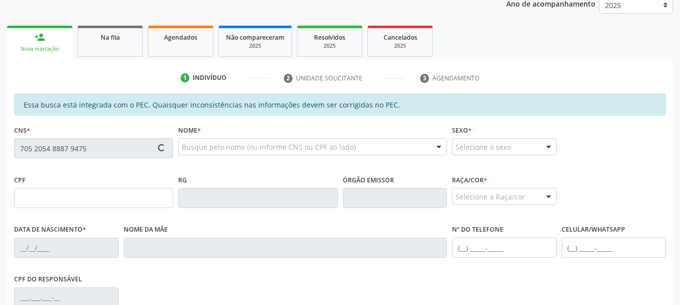
scroll to position [141, 0]
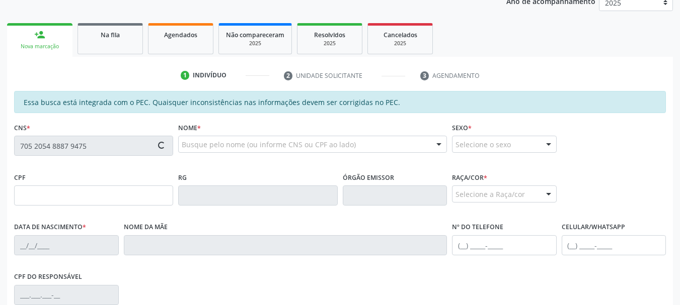
type input "653.023.464-00"
type input "2[DATE]"
type input "[PERSON_NAME]"
type input "[PHONE_NUMBER]"
type input "S/N"
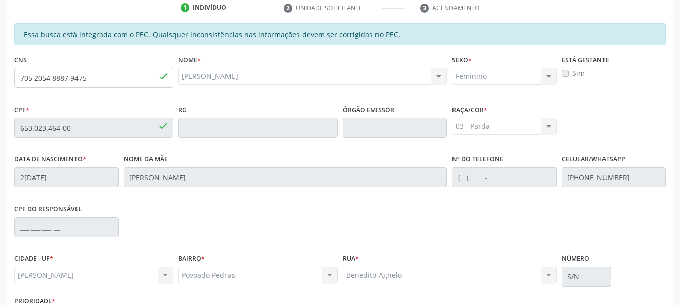
scroll to position [283, 0]
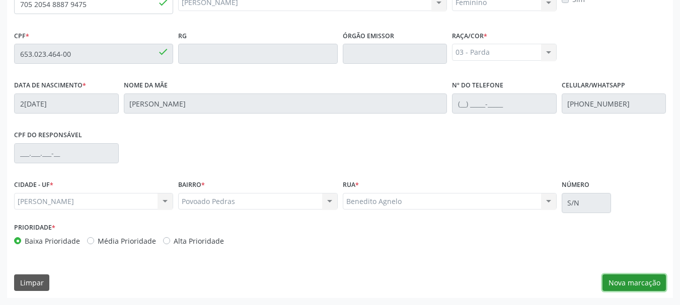
click at [656, 285] on button "Nova marcação" at bounding box center [633, 283] width 63 height 17
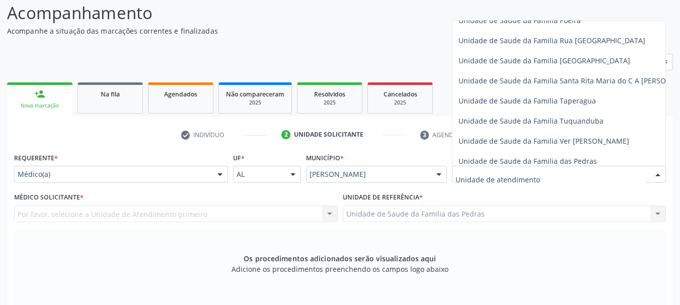
scroll to position [705, 0]
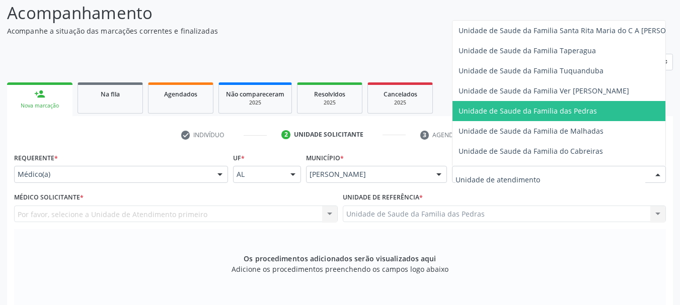
click at [470, 103] on span "Unidade de Saude da Familia das Pedras" at bounding box center [577, 111] width 251 height 20
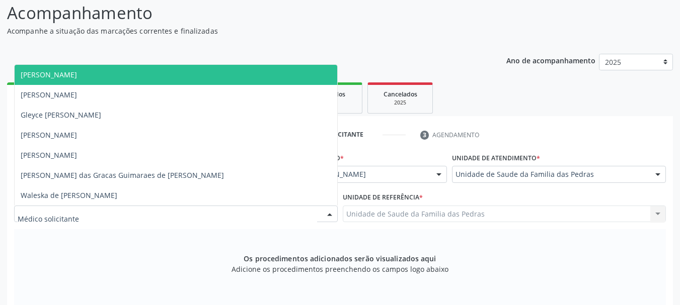
click at [303, 215] on div at bounding box center [176, 214] width 324 height 17
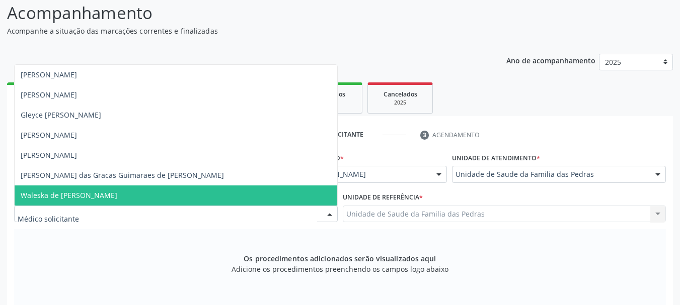
click at [292, 203] on span "Waleska de [PERSON_NAME]" at bounding box center [176, 196] width 323 height 20
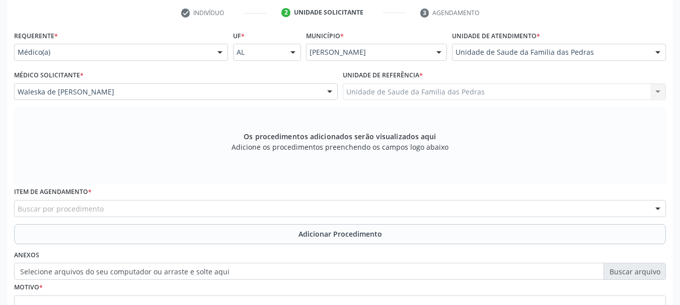
scroll to position [233, 0]
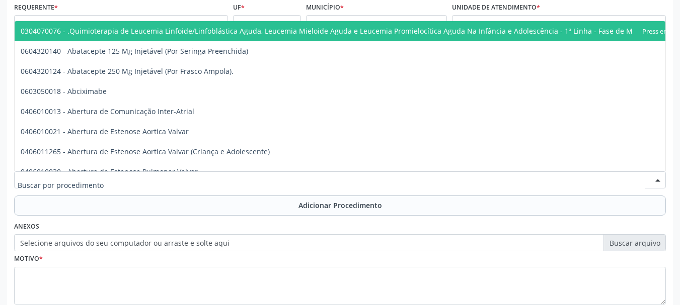
click at [246, 183] on div at bounding box center [340, 180] width 652 height 17
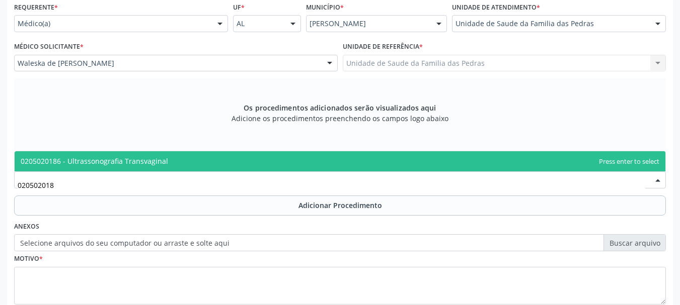
type input "0205020186"
click at [189, 161] on span "0205020186 - Ultrassonografia Transvaginal" at bounding box center [340, 161] width 651 height 20
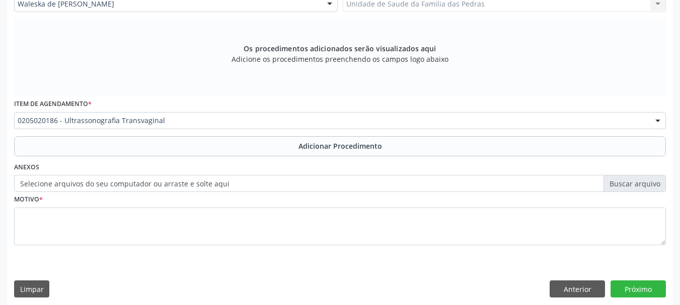
scroll to position [299, 0]
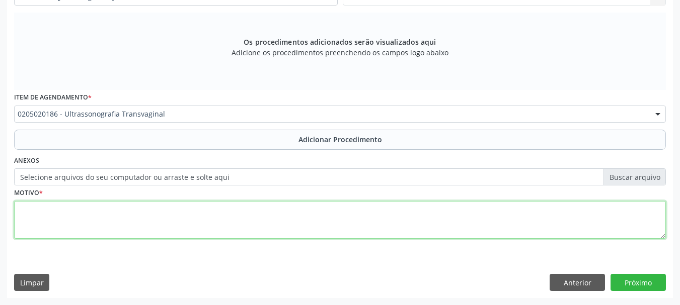
click at [152, 208] on textarea at bounding box center [340, 220] width 652 height 38
type textarea "T"
type textarea "ROTINA"
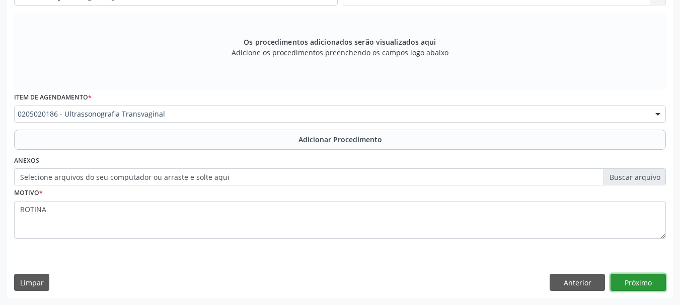
click at [633, 281] on button "Próximo" at bounding box center [637, 282] width 55 height 17
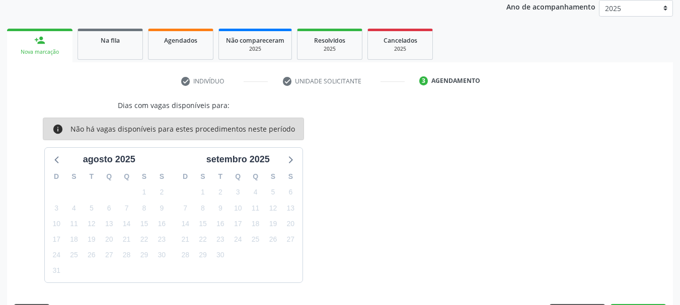
scroll to position [166, 0]
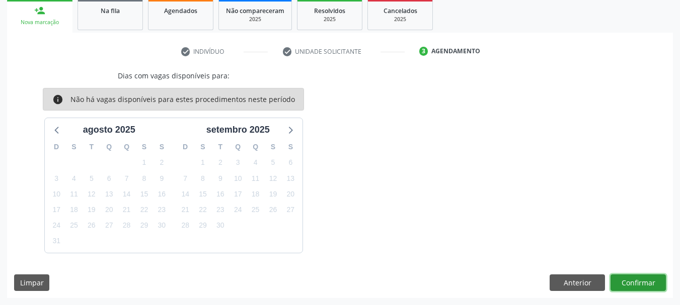
click at [633, 281] on button "Confirmar" at bounding box center [637, 283] width 55 height 17
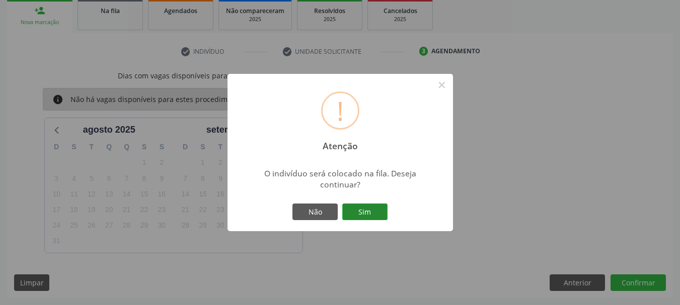
click at [367, 211] on button "Sim" at bounding box center [364, 212] width 45 height 17
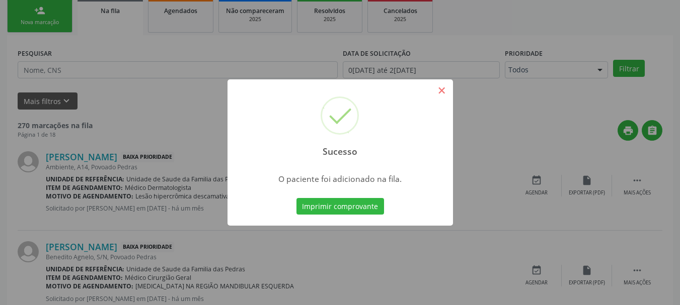
scroll to position [41, 0]
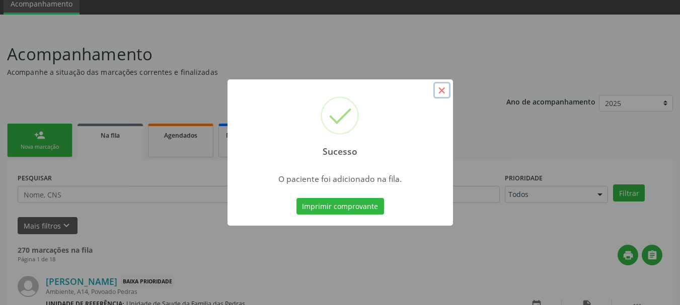
click at [435, 91] on button "×" at bounding box center [441, 90] width 17 height 17
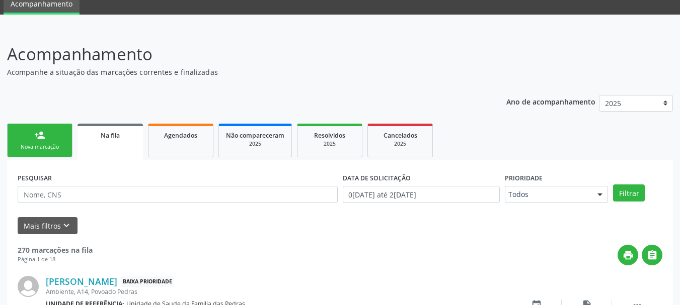
click at [53, 135] on link "person_add Nova marcação" at bounding box center [39, 141] width 65 height 34
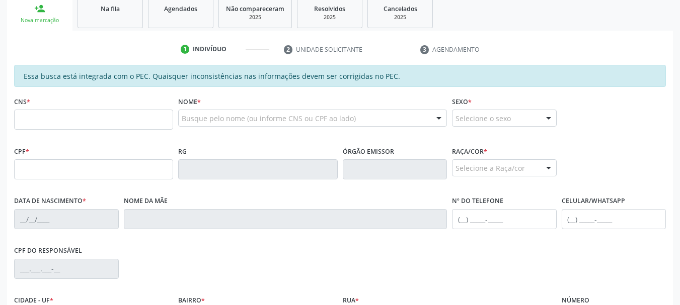
scroll to position [192, 0]
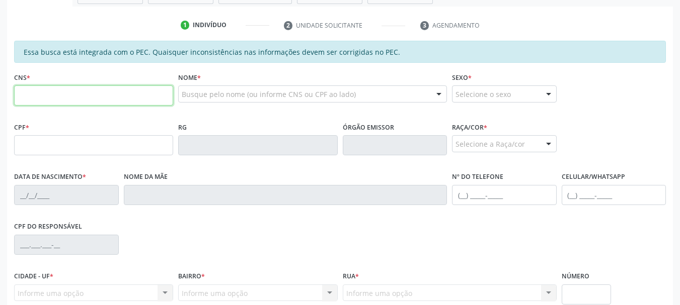
click at [51, 101] on input "text" at bounding box center [93, 96] width 159 height 20
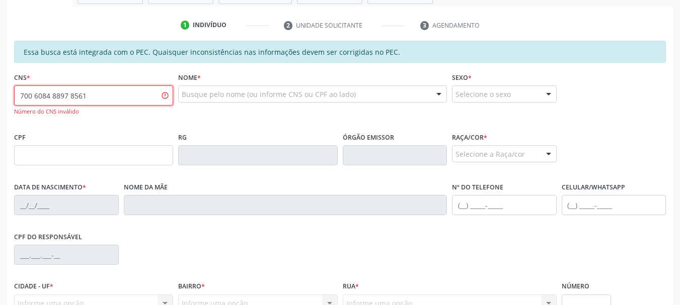
click at [57, 97] on input "700 6084 8897 8561" at bounding box center [93, 96] width 159 height 20
click at [59, 97] on input "700 6084 8897 8561" at bounding box center [93, 96] width 159 height 20
type input "700 6084 5597 8561"
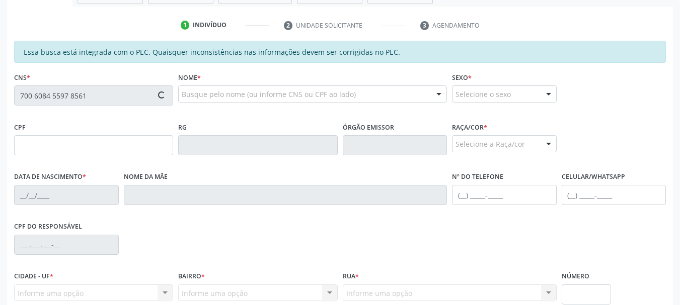
type input "120.880.984-96"
type input "27/[DATE]"
type input "[PERSON_NAME]"
type input "[PHONE_NUMBER]"
type input "02"
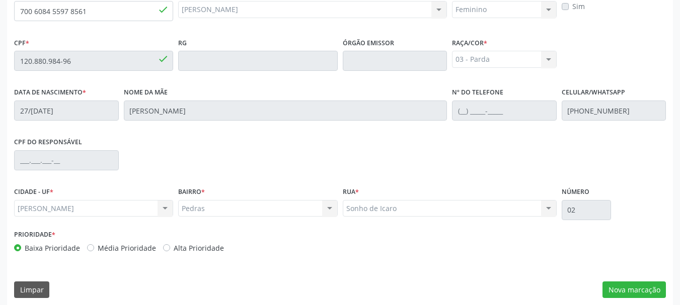
scroll to position [283, 0]
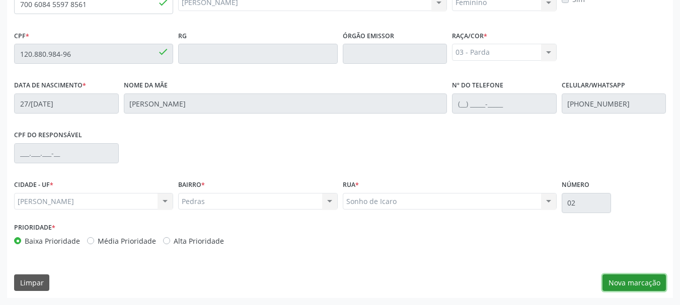
click at [659, 287] on button "Nova marcação" at bounding box center [633, 283] width 63 height 17
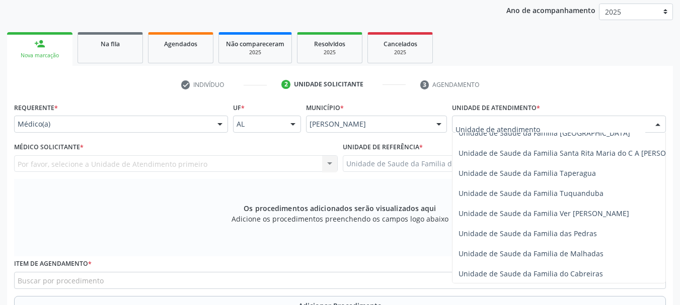
scroll to position [705, 0]
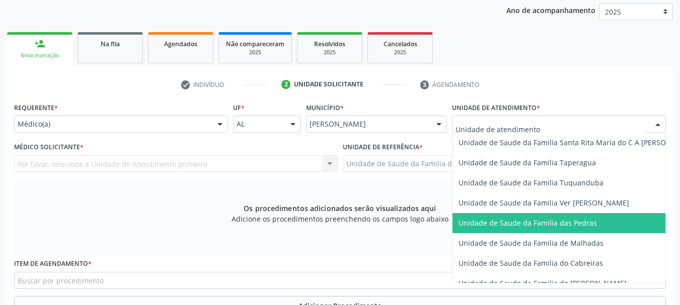
click at [534, 225] on span "Unidade de Saude da Familia das Pedras" at bounding box center [527, 223] width 138 height 10
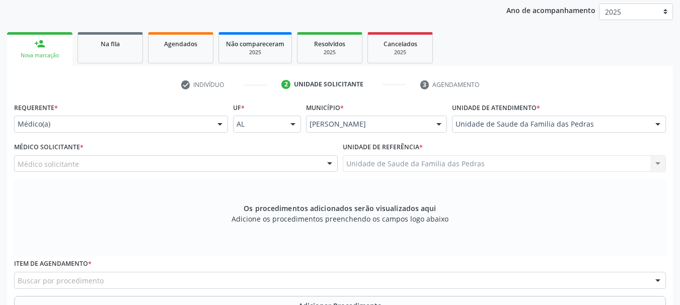
click at [174, 159] on div "Médico solicitante" at bounding box center [176, 164] width 324 height 17
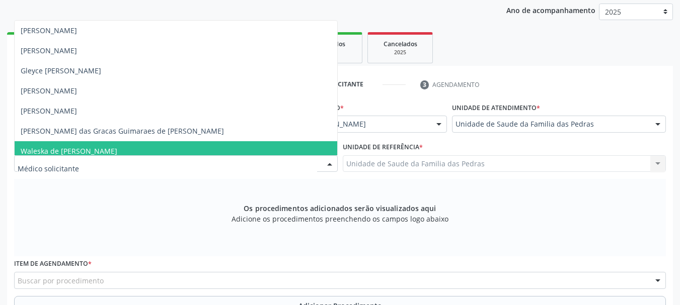
click at [166, 146] on span "Waleska de [PERSON_NAME]" at bounding box center [176, 151] width 323 height 20
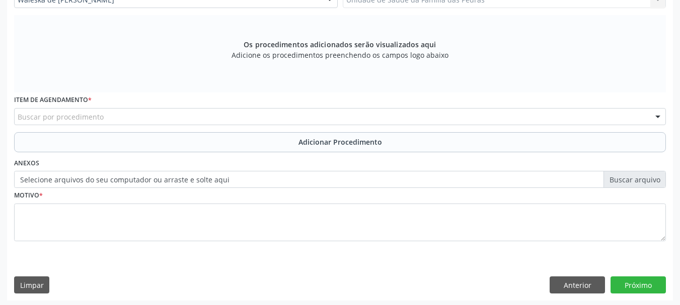
scroll to position [299, 0]
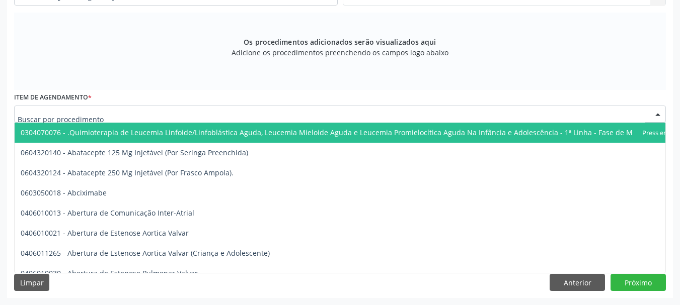
click at [169, 115] on div at bounding box center [340, 114] width 652 height 17
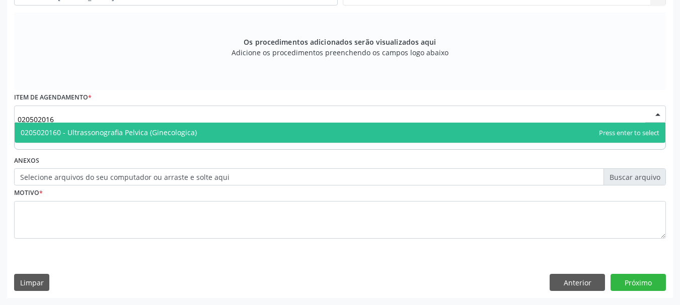
type input "0205020160"
click at [166, 130] on span "0205020160 - Ultrassonografia Pelvica (Ginecologica)" at bounding box center [109, 133] width 176 height 10
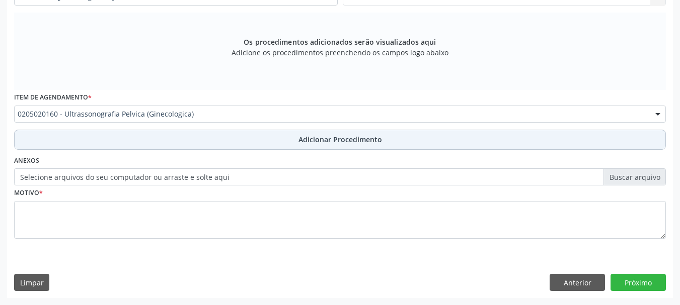
click at [165, 140] on button "Adicionar Procedimento" at bounding box center [340, 140] width 652 height 20
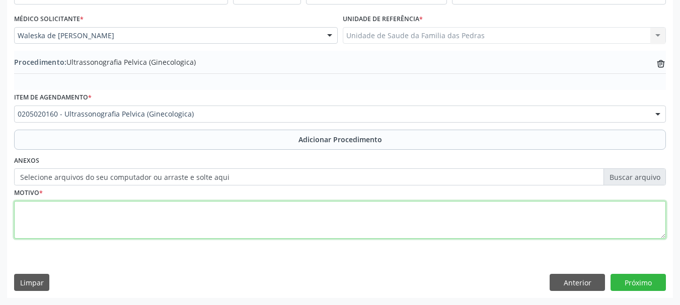
click at [148, 223] on textarea at bounding box center [340, 220] width 652 height 38
type textarea "ROTINA"
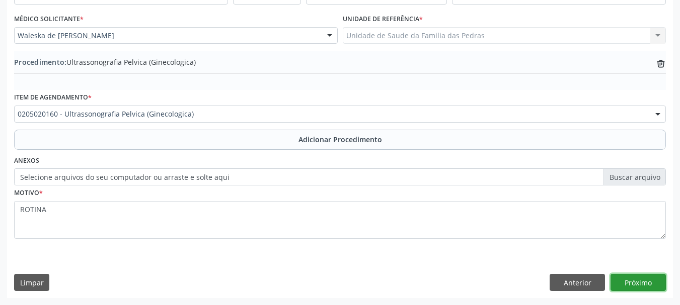
click at [655, 276] on button "Próximo" at bounding box center [637, 282] width 55 height 17
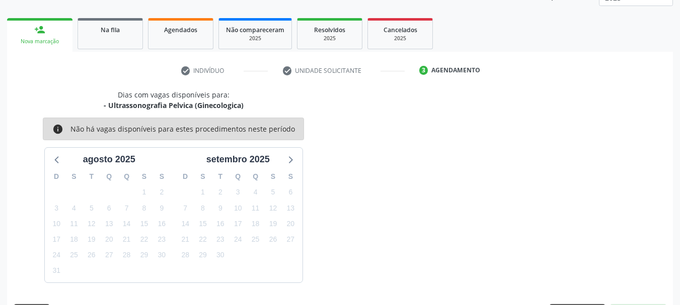
scroll to position [176, 0]
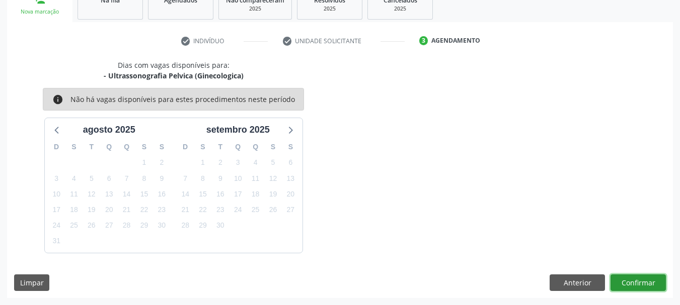
click at [639, 287] on button "Confirmar" at bounding box center [637, 283] width 55 height 17
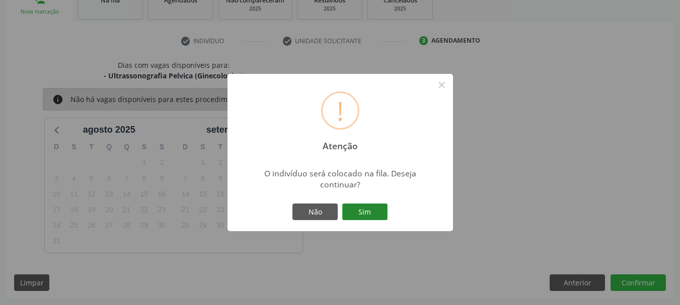
click at [346, 210] on button "Sim" at bounding box center [364, 212] width 45 height 17
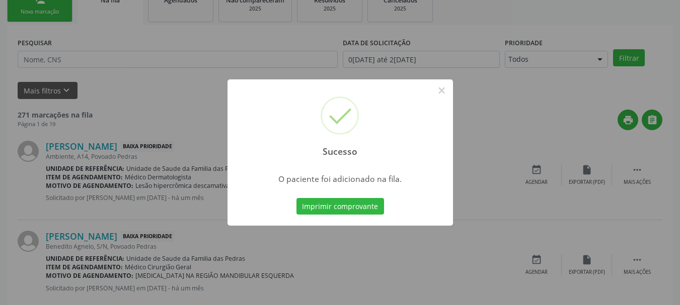
scroll to position [41, 0]
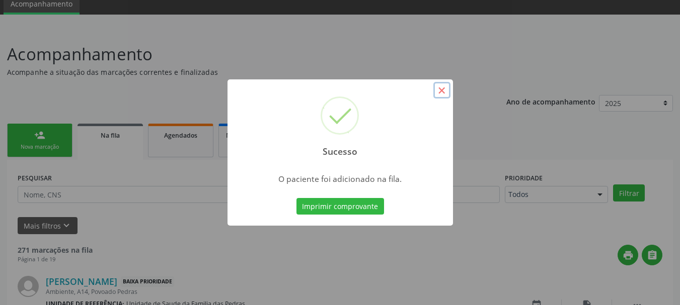
click at [438, 92] on button "×" at bounding box center [441, 90] width 17 height 17
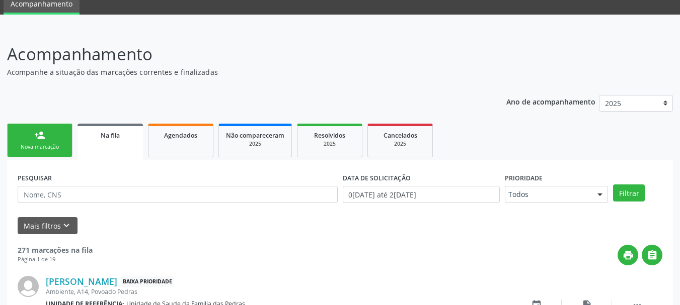
click at [43, 146] on div "Nova marcação" at bounding box center [40, 147] width 50 height 8
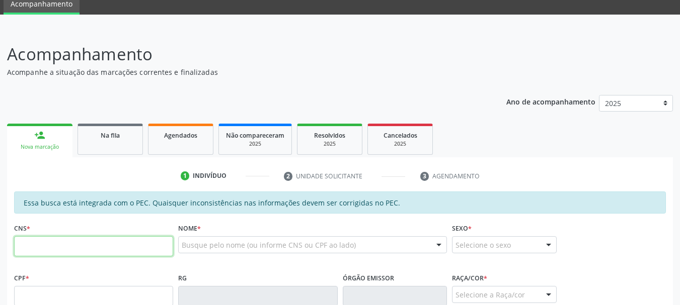
click at [37, 250] on input "text" at bounding box center [93, 247] width 159 height 20
type input "700 6084 5597 8561"
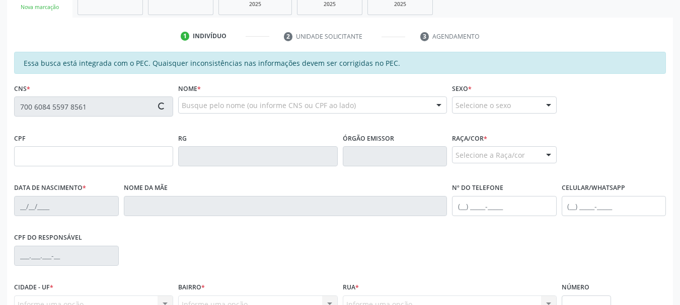
scroll to position [192, 0]
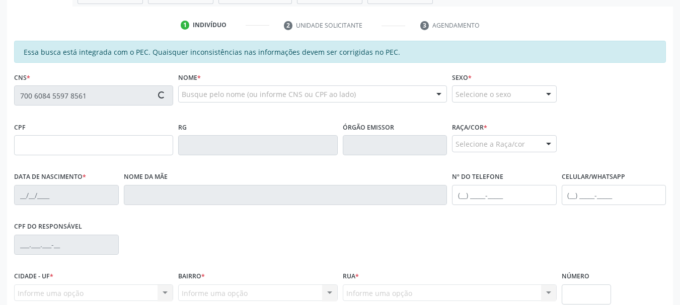
type input "120.880.984-96"
type input "27/[DATE]"
type input "[PERSON_NAME]"
type input "[PHONE_NUMBER]"
type input "02"
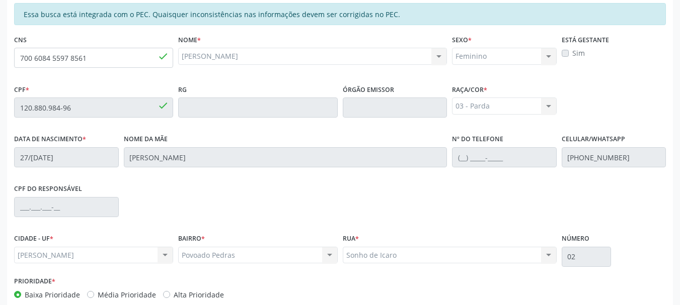
scroll to position [283, 0]
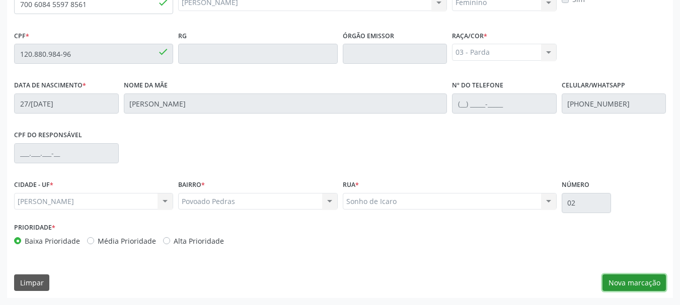
click at [621, 279] on button "Nova marcação" at bounding box center [633, 283] width 63 height 17
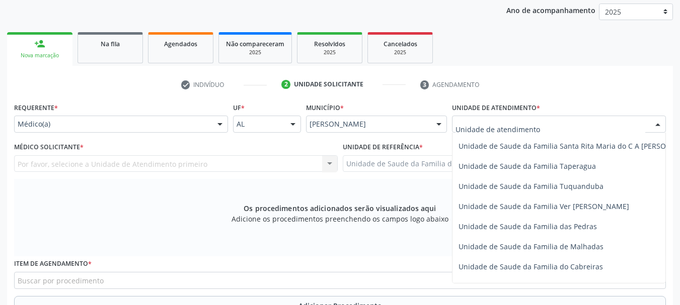
scroll to position [705, 0]
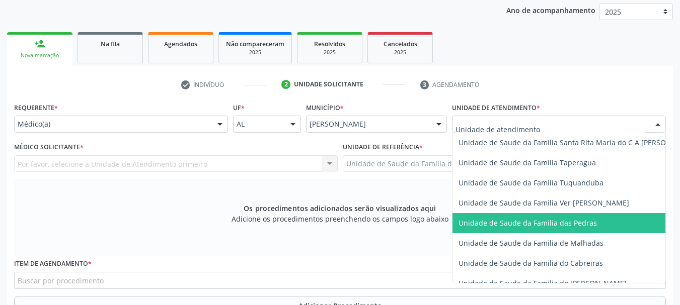
click at [492, 215] on span "Unidade de Saude da Familia das Pedras" at bounding box center [577, 223] width 251 height 20
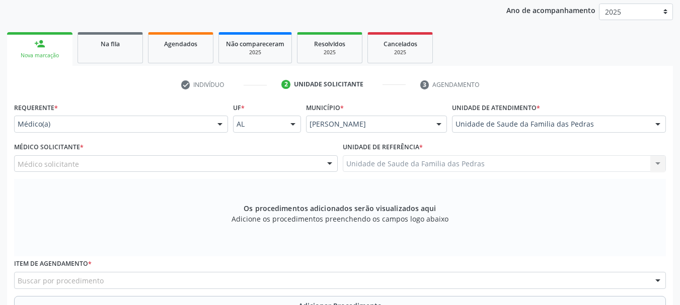
click at [233, 164] on div "Médico solicitante" at bounding box center [176, 164] width 324 height 17
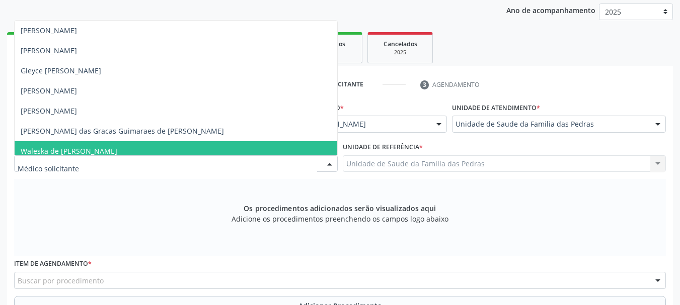
click at [156, 149] on span "Waleska de [PERSON_NAME]" at bounding box center [176, 151] width 323 height 20
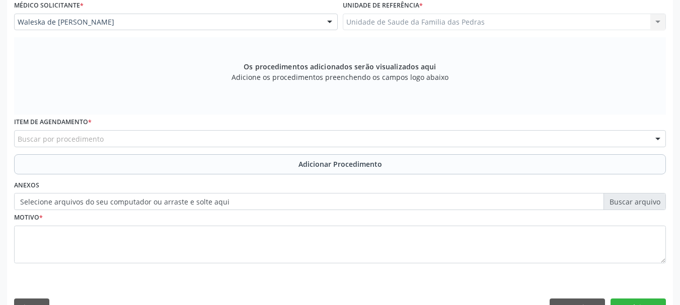
scroll to position [283, 0]
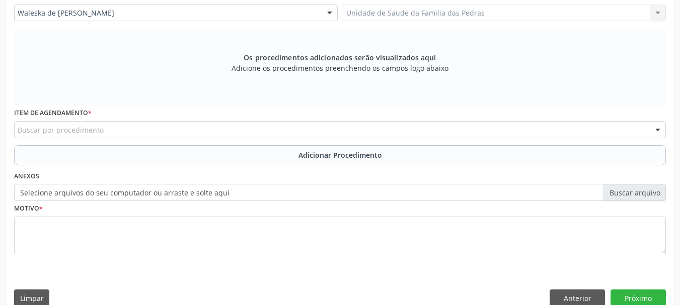
click at [145, 121] on div "Item de agendamento * Buscar por procedimento 0304070076 - .Quimioterapia de Le…" at bounding box center [340, 122] width 652 height 32
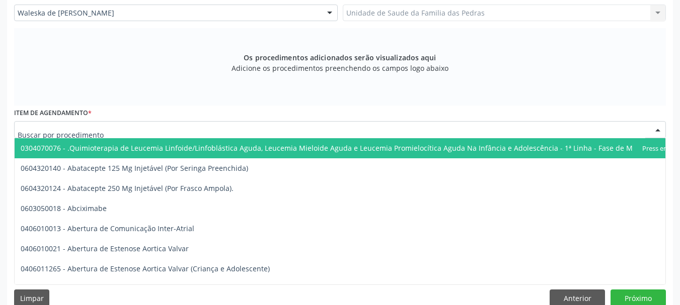
click at [143, 127] on div at bounding box center [340, 129] width 652 height 17
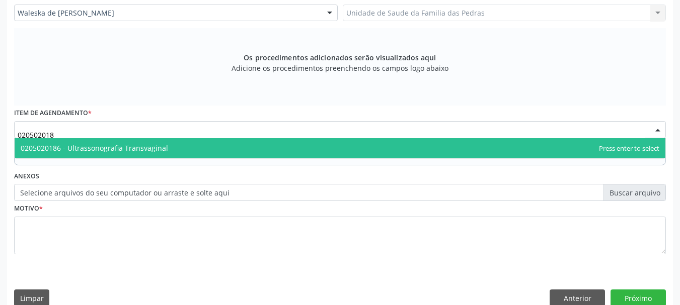
type input "0205020186"
click at [135, 153] on span "0205020186 - Ultrassonografia Transvaginal" at bounding box center [340, 148] width 651 height 20
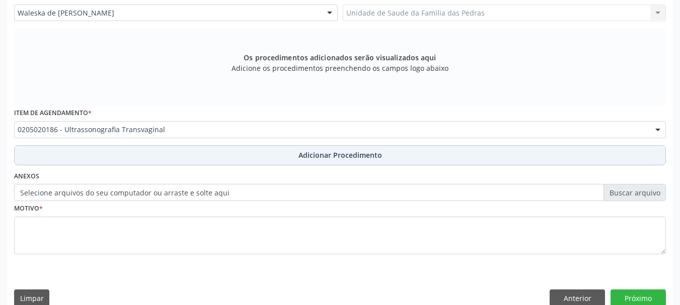
click at [69, 151] on button "Adicionar Procedimento" at bounding box center [340, 155] width 652 height 20
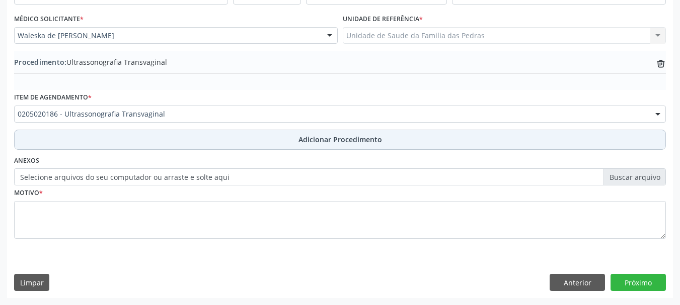
scroll to position [261, 0]
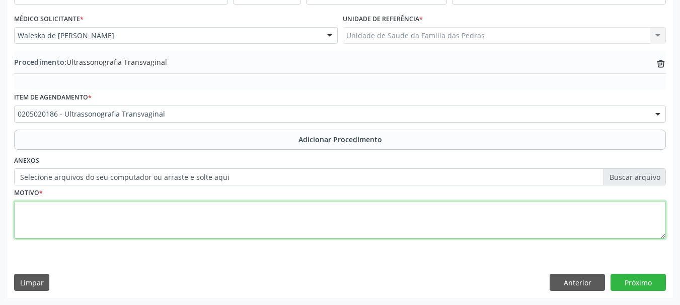
click at [31, 208] on textarea at bounding box center [340, 220] width 652 height 38
type textarea "ROTINA"
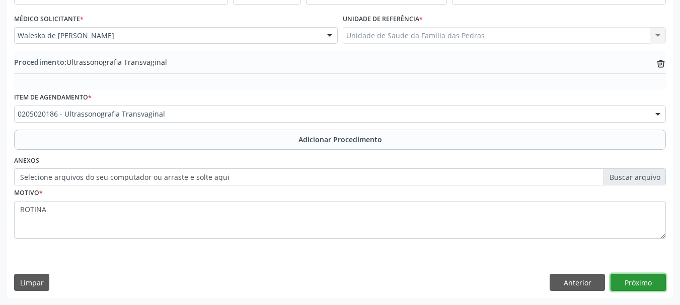
click at [630, 284] on button "Próximo" at bounding box center [637, 282] width 55 height 17
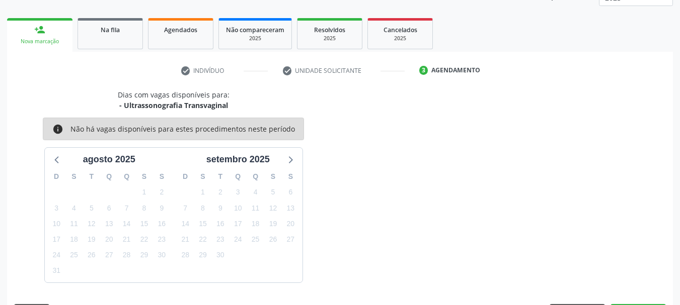
scroll to position [176, 0]
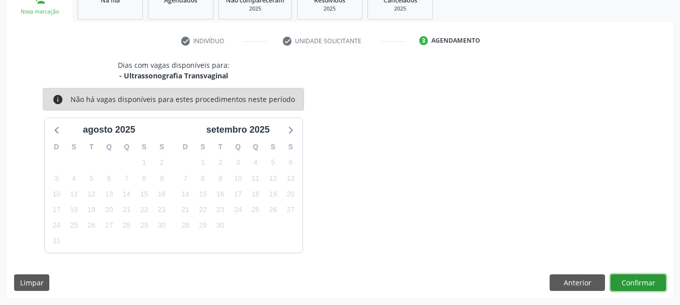
click at [624, 280] on button "Confirmar" at bounding box center [637, 283] width 55 height 17
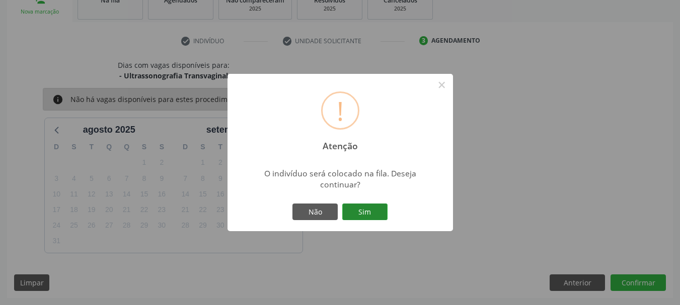
click at [352, 216] on button "Sim" at bounding box center [364, 212] width 45 height 17
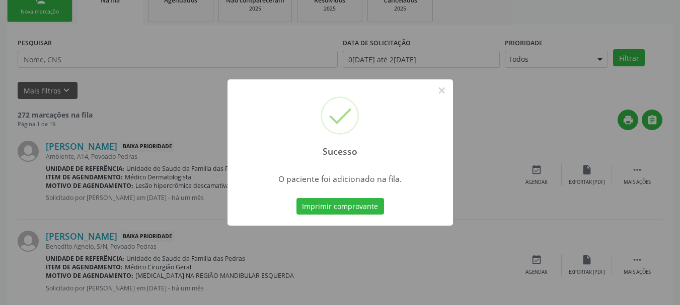
scroll to position [41, 0]
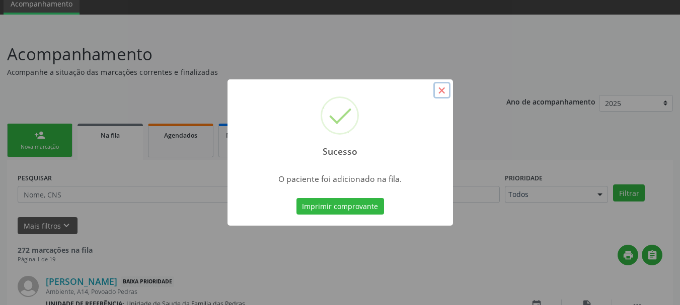
click at [443, 89] on button "×" at bounding box center [441, 90] width 17 height 17
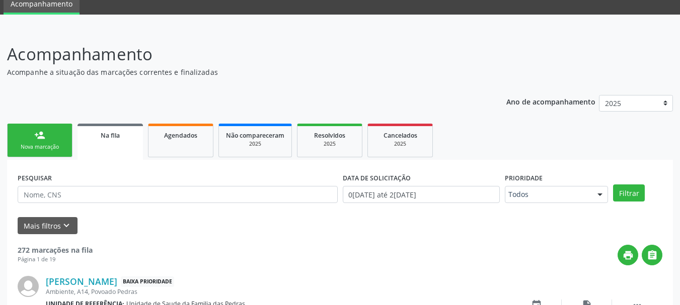
click at [38, 142] on link "person_add Nova marcação" at bounding box center [39, 141] width 65 height 34
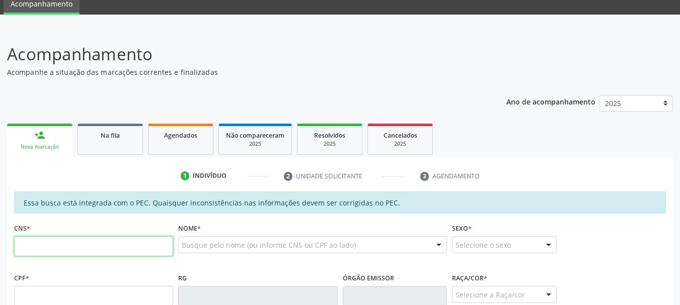
click at [57, 246] on input "text" at bounding box center [93, 247] width 159 height 20
type input "708 2091 8942 6442"
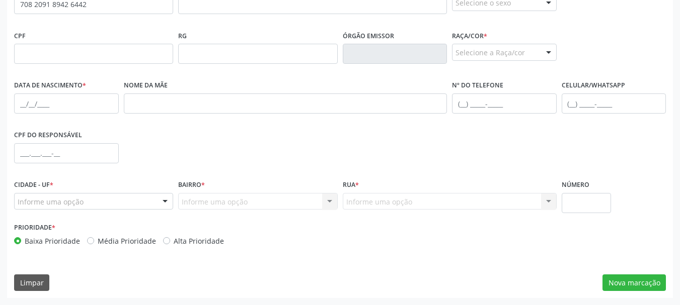
scroll to position [233, 0]
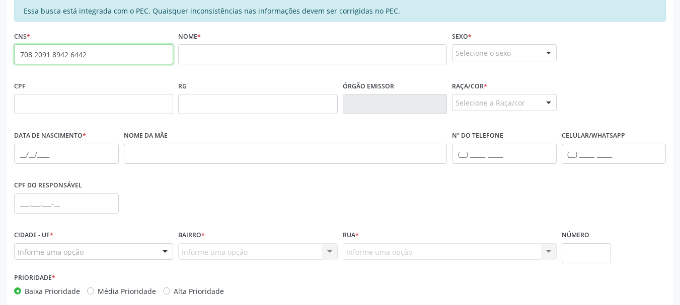
drag, startPoint x: 98, startPoint y: 55, endPoint x: 0, endPoint y: 54, distance: 98.1
click at [0, 54] on div "Acompanhamento Acompanhe a situação das marcações correntes e finalizadas Relat…" at bounding box center [340, 95] width 680 height 519
paste input "700 1059 5848 0417"
type input "700 1059 5848 0417"
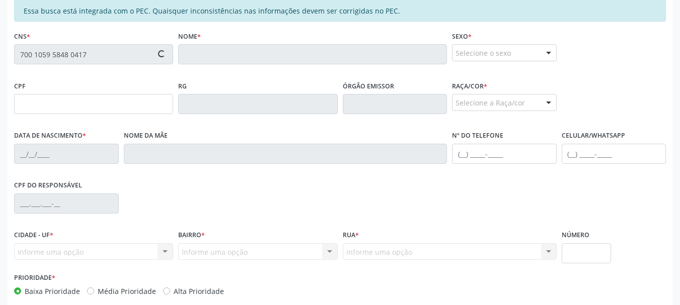
type input "020.471.154-18"
type input "[DATE]"
type input "[PERSON_NAME]"
type input "[PHONE_NUMBER]"
type input "S/N"
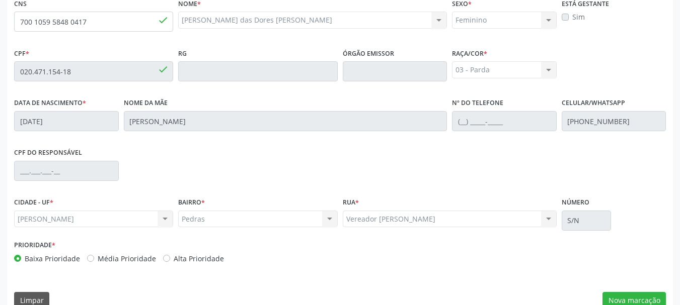
scroll to position [283, 0]
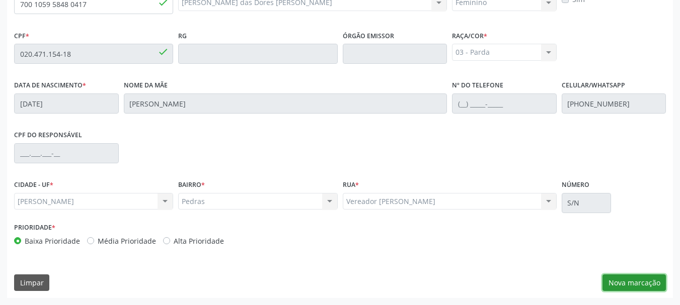
click at [609, 288] on button "Nova marcação" at bounding box center [633, 283] width 63 height 17
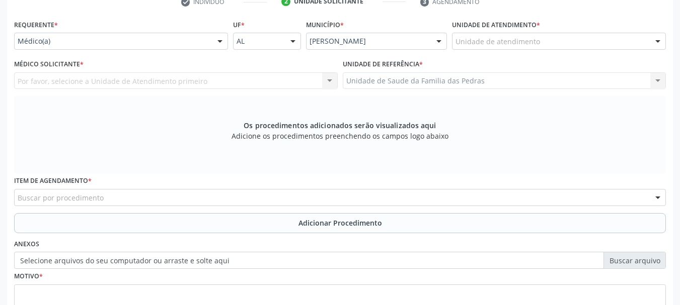
scroll to position [82, 0]
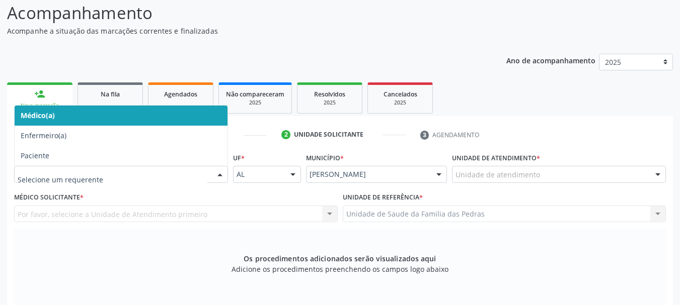
click at [223, 173] on div at bounding box center [219, 175] width 15 height 17
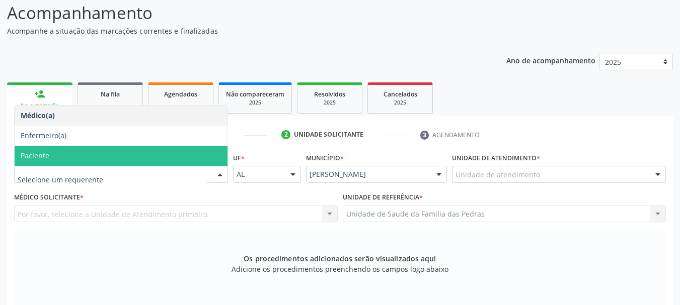
click at [157, 156] on span "Paciente" at bounding box center [121, 156] width 213 height 20
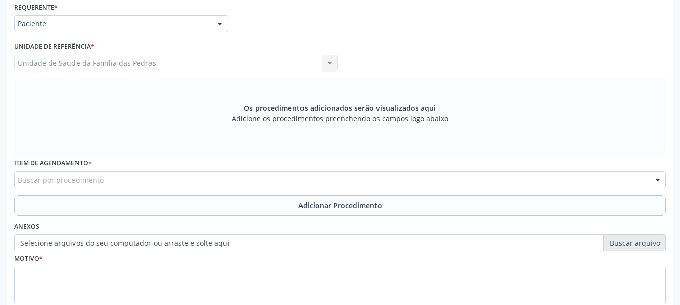
scroll to position [283, 0]
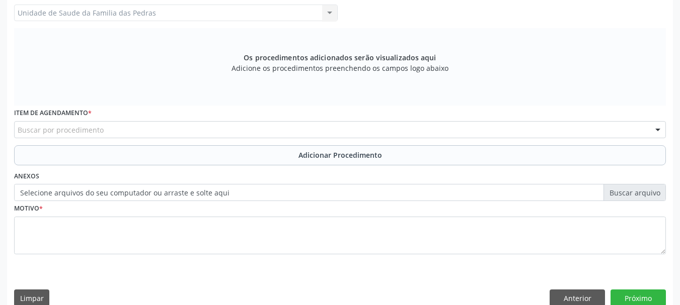
click at [154, 133] on div "Buscar por procedimento" at bounding box center [340, 129] width 652 height 17
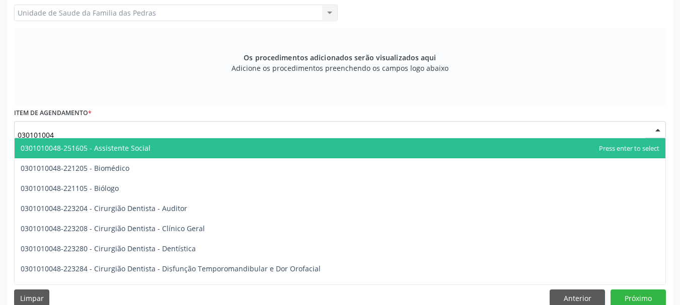
type input "0301010048"
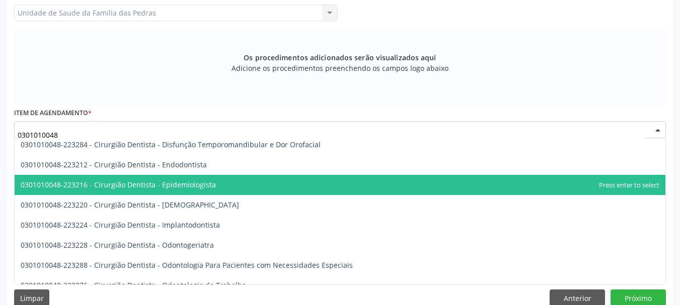
scroll to position [101, 0]
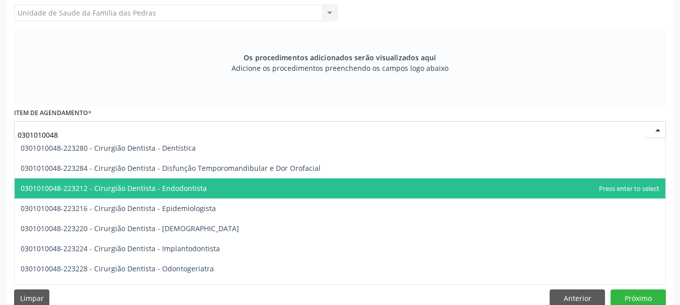
click at [140, 187] on span "0301010048-223212 - Cirurgião Dentista - Endodontista" at bounding box center [114, 189] width 186 height 10
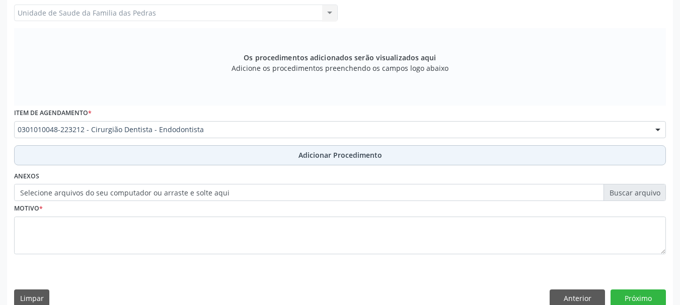
click at [149, 153] on button "Adicionar Procedimento" at bounding box center [340, 155] width 652 height 20
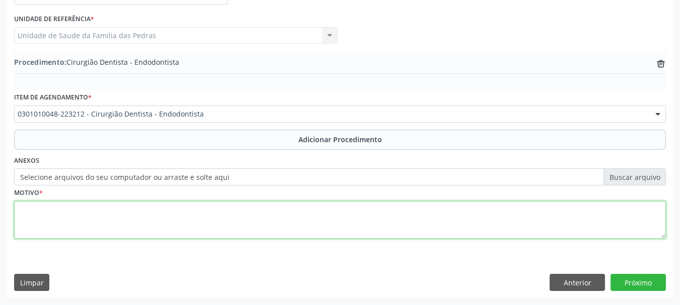
click at [121, 218] on textarea at bounding box center [340, 220] width 652 height 38
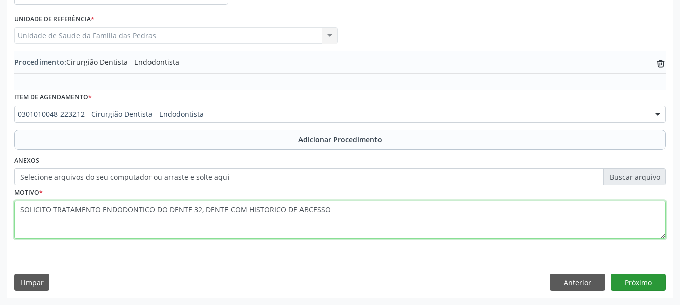
type textarea "SOLICITO TRATAMENTO ENDODONTICO DO DENTE 32, DENTE COM HISTORICO DE ABCESSO"
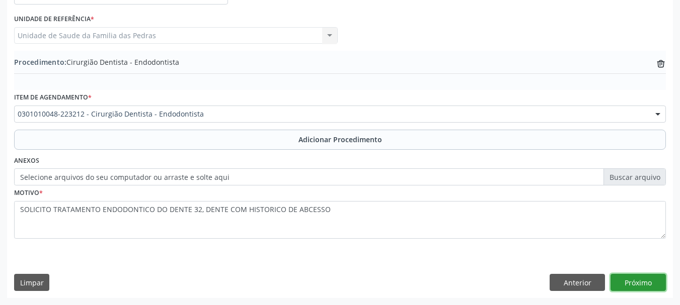
click at [624, 286] on button "Próximo" at bounding box center [637, 282] width 55 height 17
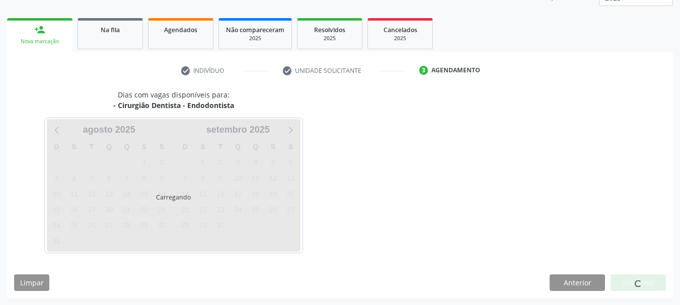
scroll to position [176, 0]
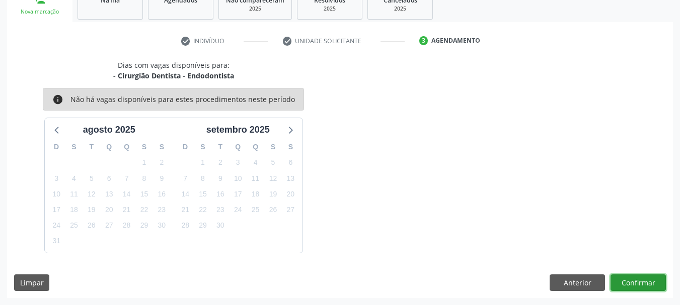
click at [618, 278] on button "Confirmar" at bounding box center [637, 283] width 55 height 17
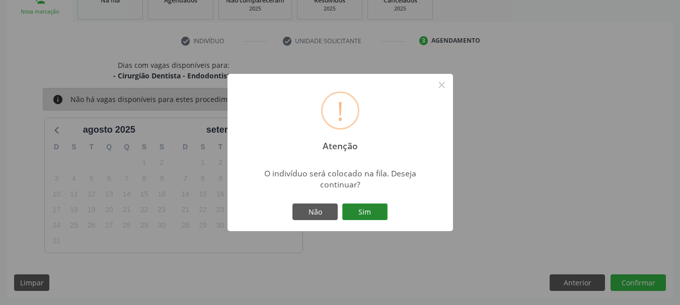
click at [368, 212] on button "Sim" at bounding box center [364, 212] width 45 height 17
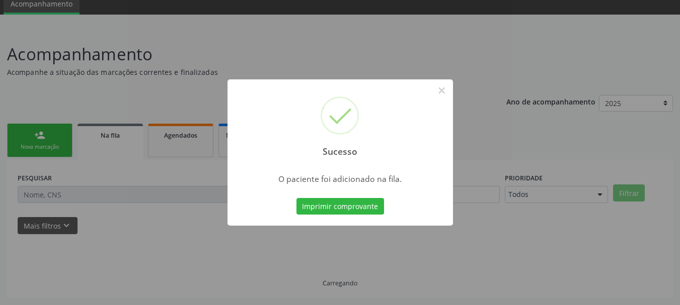
scroll to position [41, 0]
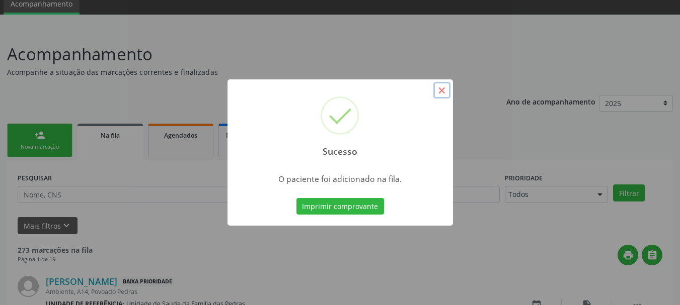
click at [444, 89] on button "×" at bounding box center [441, 90] width 17 height 17
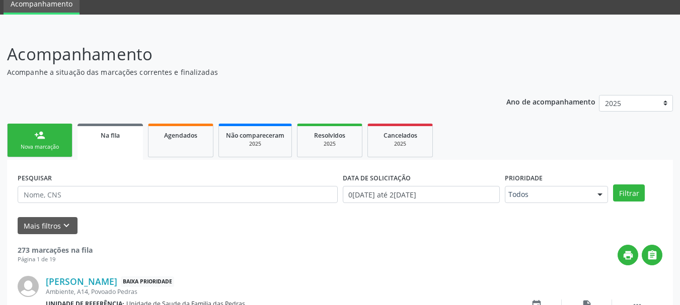
click at [30, 151] on link "person_add Nova marcação" at bounding box center [39, 141] width 65 height 34
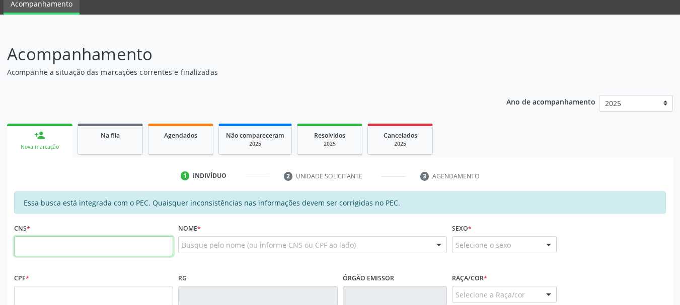
click at [57, 242] on input "text" at bounding box center [93, 247] width 159 height 20
paste input "702 6092 0466 1947"
type input "702 6092 0466 1947"
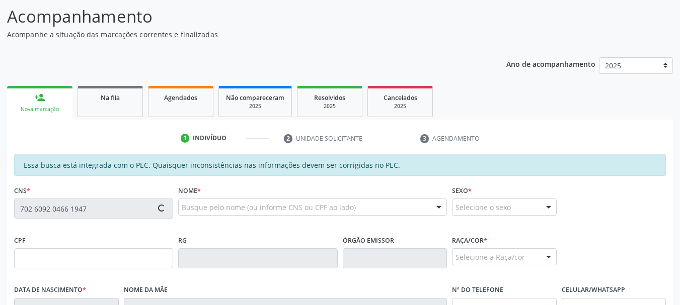
scroll to position [141, 0]
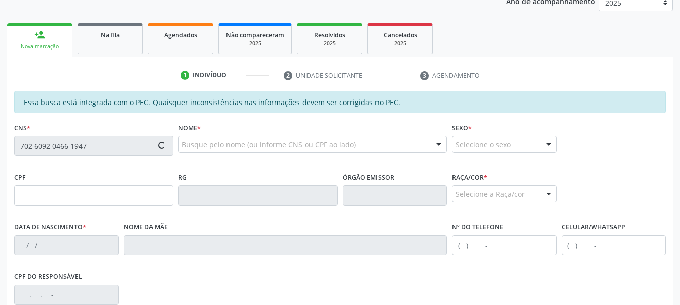
type input "141.336.864-62"
type input "[DATE]"
type input "[PERSON_NAME]"
type input "[PHONE_NUMBER]"
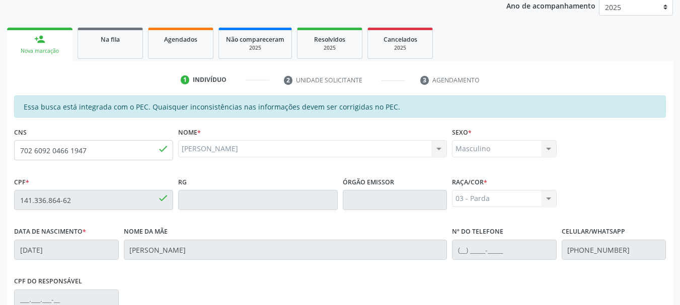
scroll to position [82, 0]
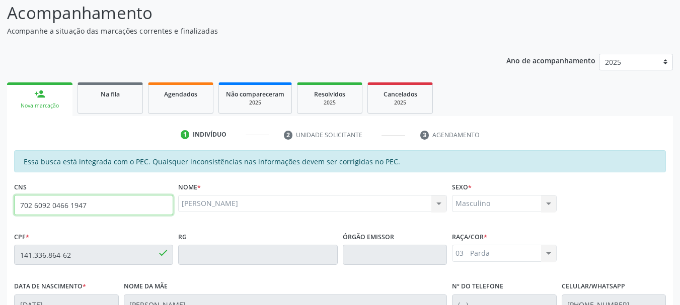
drag, startPoint x: 112, startPoint y: 204, endPoint x: 15, endPoint y: 205, distance: 97.1
click at [15, 205] on input "702 6092 0466 1947" at bounding box center [93, 205] width 159 height 20
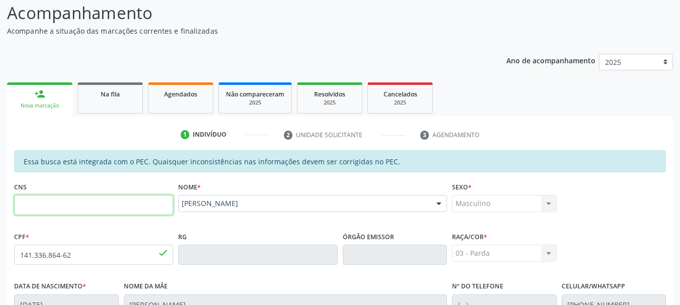
paste input "704 0098 7523 8667"
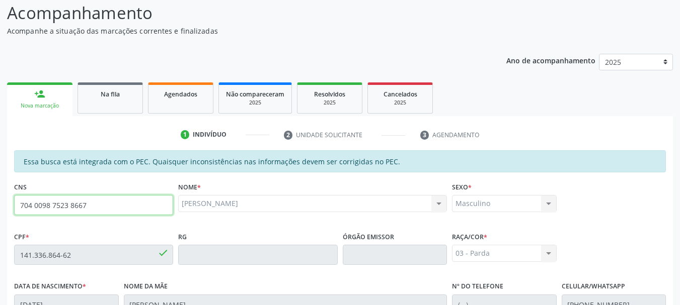
type input "704 0098 7523 8667"
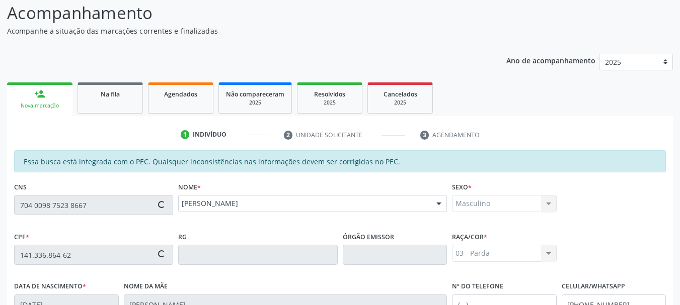
type input "119.208.564-71"
type input "[DATE]"
type input "[PERSON_NAME][DATE]"
type input "[PHONE_NUMBER]"
type input "S/N"
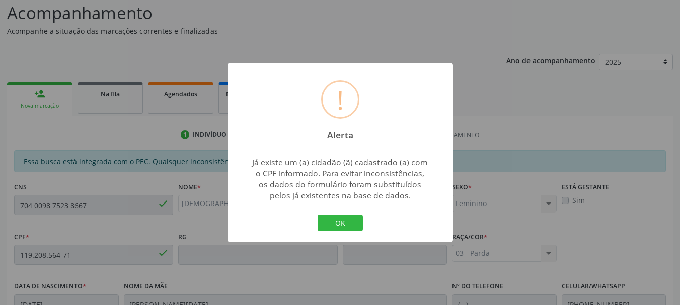
click at [530, 114] on div "! Alerta × Já existe um (a) cidadão (ã) cadastrado (a) com o CPF informado. Par…" at bounding box center [340, 152] width 680 height 305
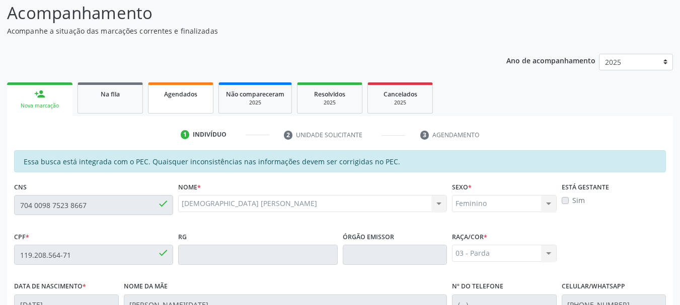
click at [172, 93] on span "Agendados" at bounding box center [180, 94] width 33 height 9
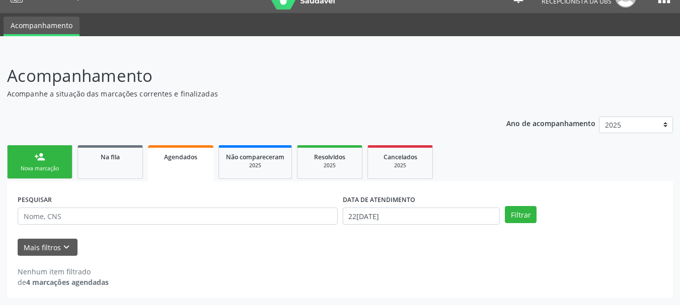
scroll to position [19, 0]
click at [60, 166] on div "Nova marcação" at bounding box center [40, 169] width 50 height 8
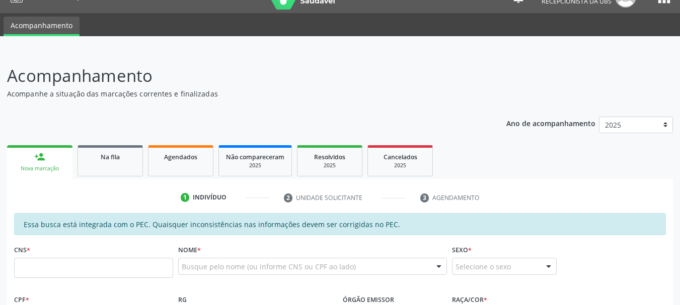
scroll to position [220, 0]
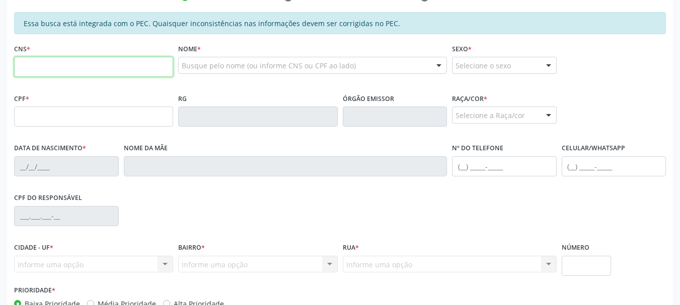
paste input "704 0098 7523 8667"
type input "704 0098 7523 8667"
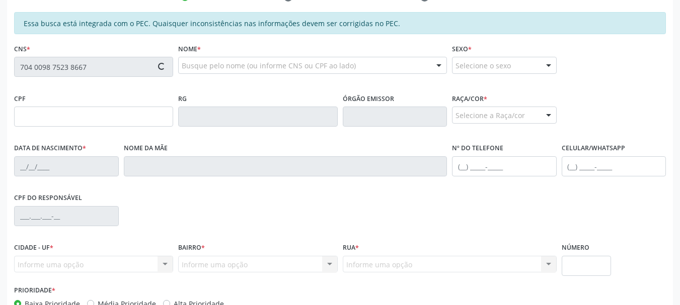
type input "119.208.564-71"
type input "[DATE]"
type input "[PERSON_NAME][DATE]"
type input "[PHONE_NUMBER]"
type input "S/N"
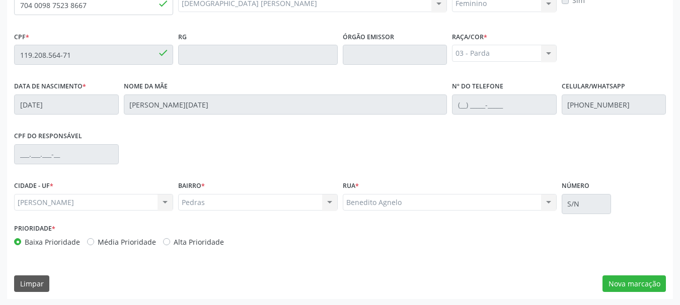
scroll to position [283, 0]
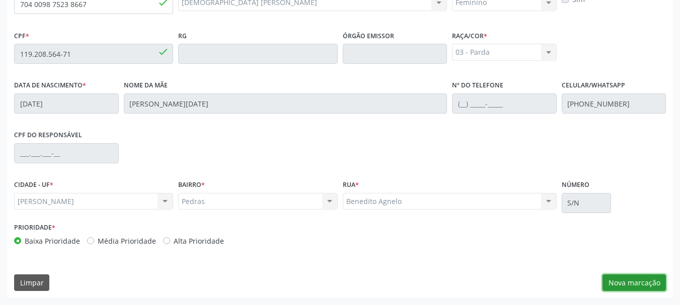
click at [651, 285] on button "Nova marcação" at bounding box center [633, 283] width 63 height 17
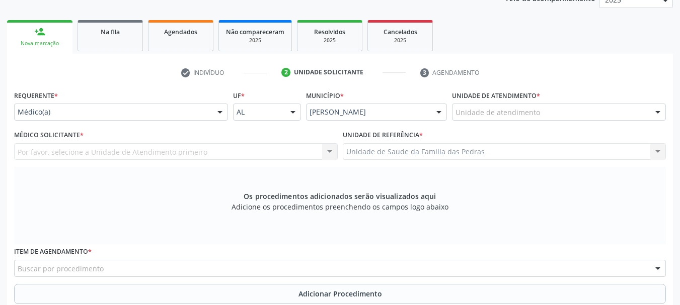
scroll to position [132, 0]
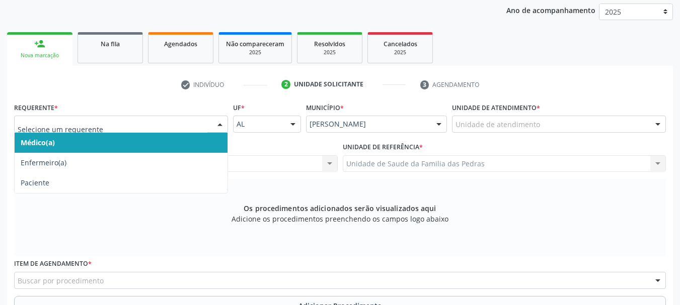
click at [215, 126] on div at bounding box center [219, 124] width 15 height 17
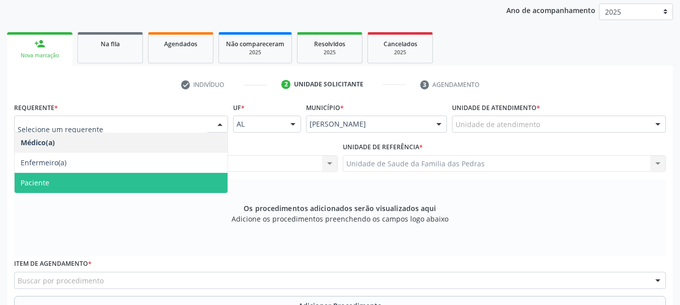
click at [197, 176] on span "Paciente" at bounding box center [121, 183] width 213 height 20
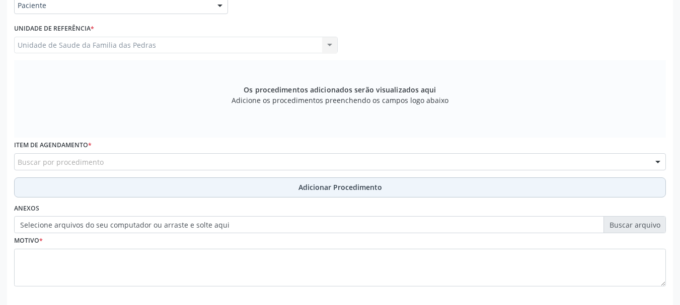
scroll to position [299, 0]
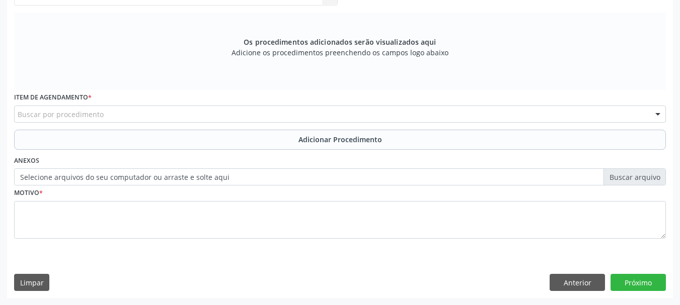
click at [131, 116] on div "Buscar por procedimento" at bounding box center [340, 114] width 652 height 17
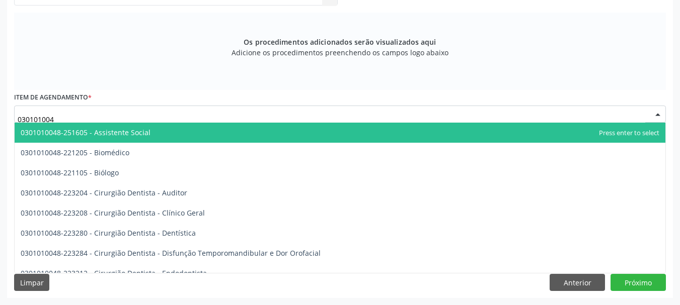
type input "0301010048"
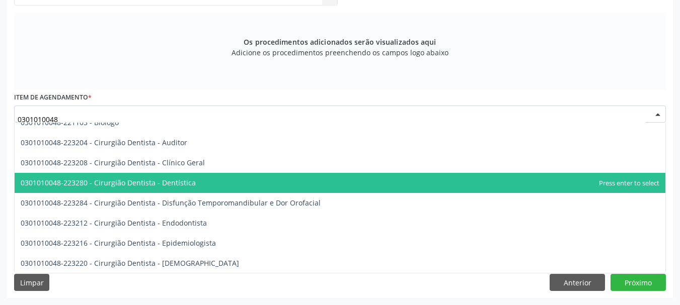
scroll to position [101, 0]
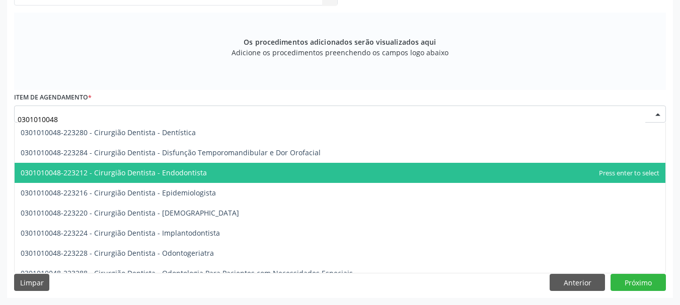
click at [123, 172] on span "0301010048-223212 - Cirurgião Dentista - Endodontista" at bounding box center [114, 173] width 186 height 10
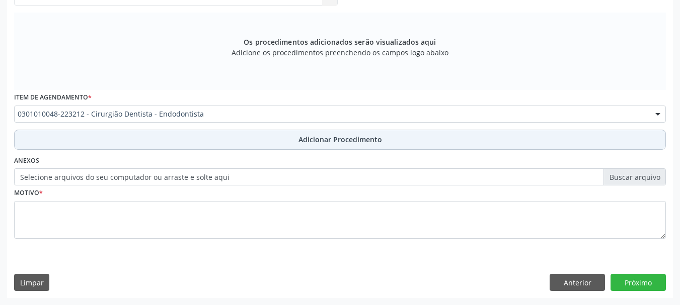
click at [130, 142] on button "Adicionar Procedimento" at bounding box center [340, 140] width 652 height 20
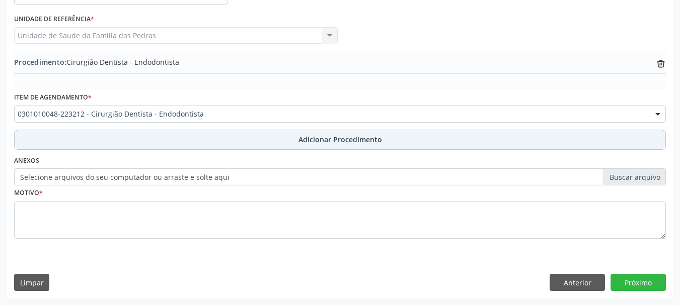
scroll to position [261, 0]
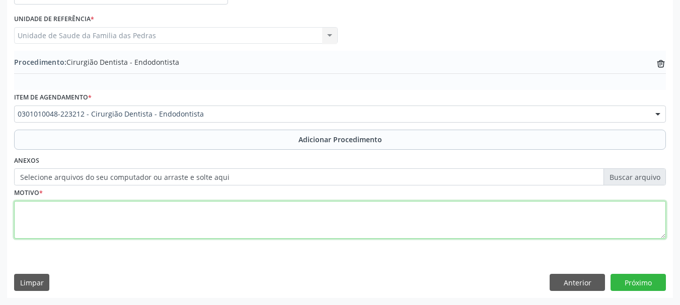
click at [101, 219] on textarea at bounding box center [340, 220] width 652 height 38
type textarea "SOLICITO AVALIAÇÃO DO BUCO MAXILO EM RELAÇÃO A ATM E AO DENTE 48"
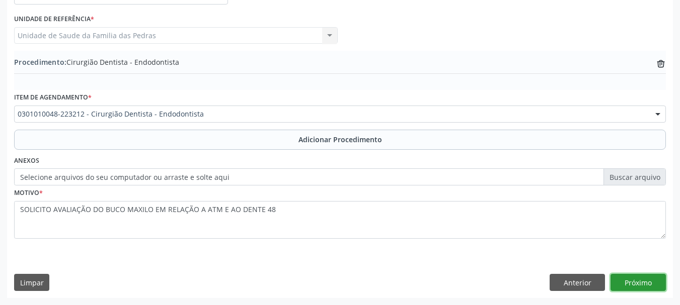
click at [647, 279] on button "Próximo" at bounding box center [637, 282] width 55 height 17
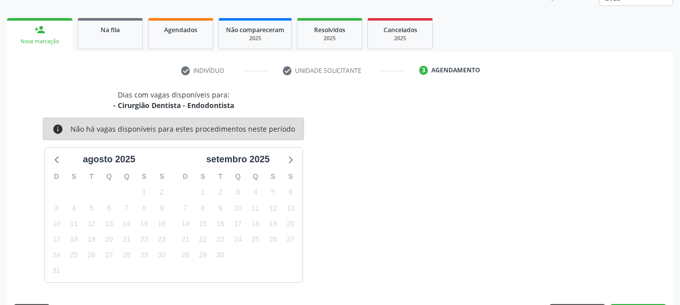
scroll to position [176, 0]
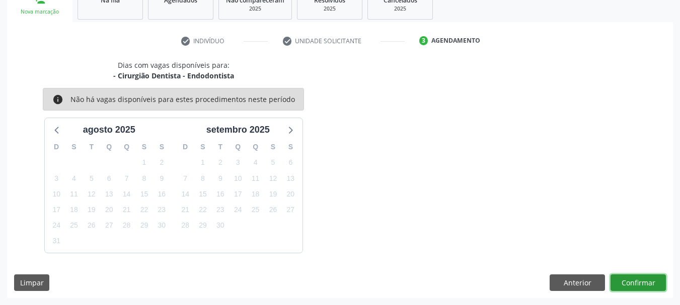
click at [649, 280] on button "Confirmar" at bounding box center [637, 283] width 55 height 17
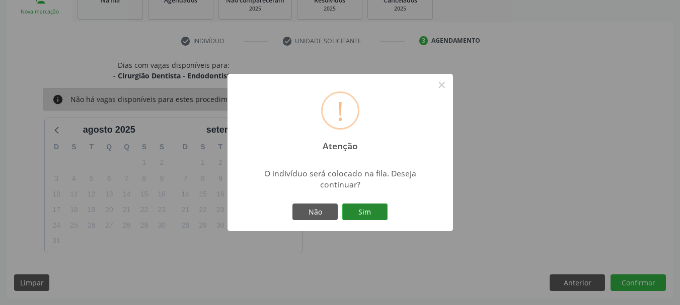
click at [386, 211] on button "Sim" at bounding box center [364, 212] width 45 height 17
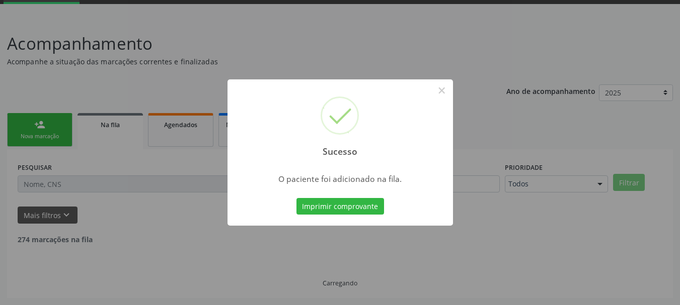
scroll to position [41, 0]
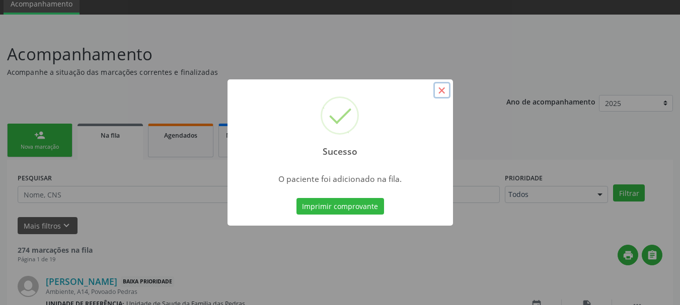
click at [440, 90] on button "×" at bounding box center [441, 90] width 17 height 17
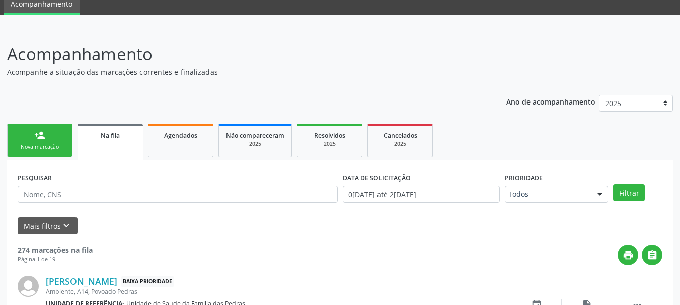
click at [17, 149] on div "Nova marcação" at bounding box center [40, 147] width 50 height 8
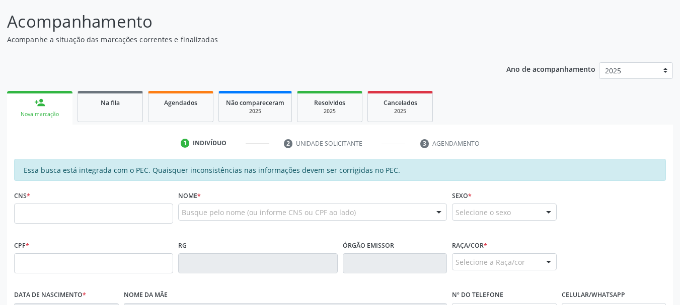
scroll to position [91, 0]
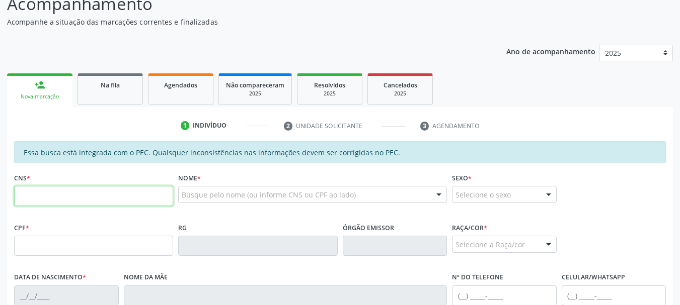
click at [26, 201] on input "text" at bounding box center [93, 196] width 159 height 20
paste input "702 5053 9283 1938"
type input "702 5053 9283 1938"
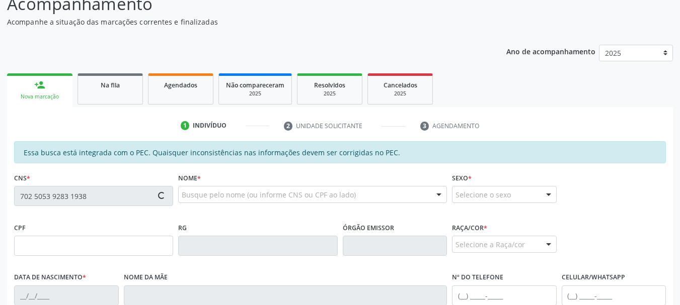
type input "053.887.534-84"
type input "[DATE]"
type input "[PERSON_NAME]"
type input "[PHONE_NUMBER]"
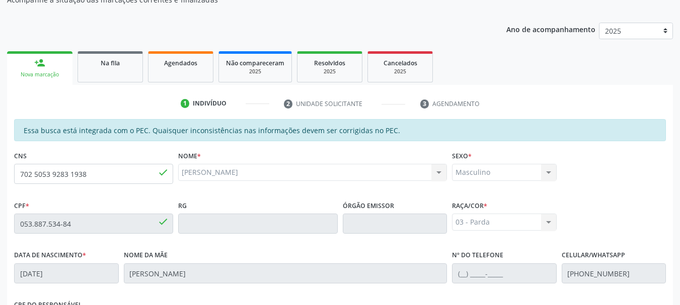
scroll to position [82, 0]
